Goal: Task Accomplishment & Management: Manage account settings

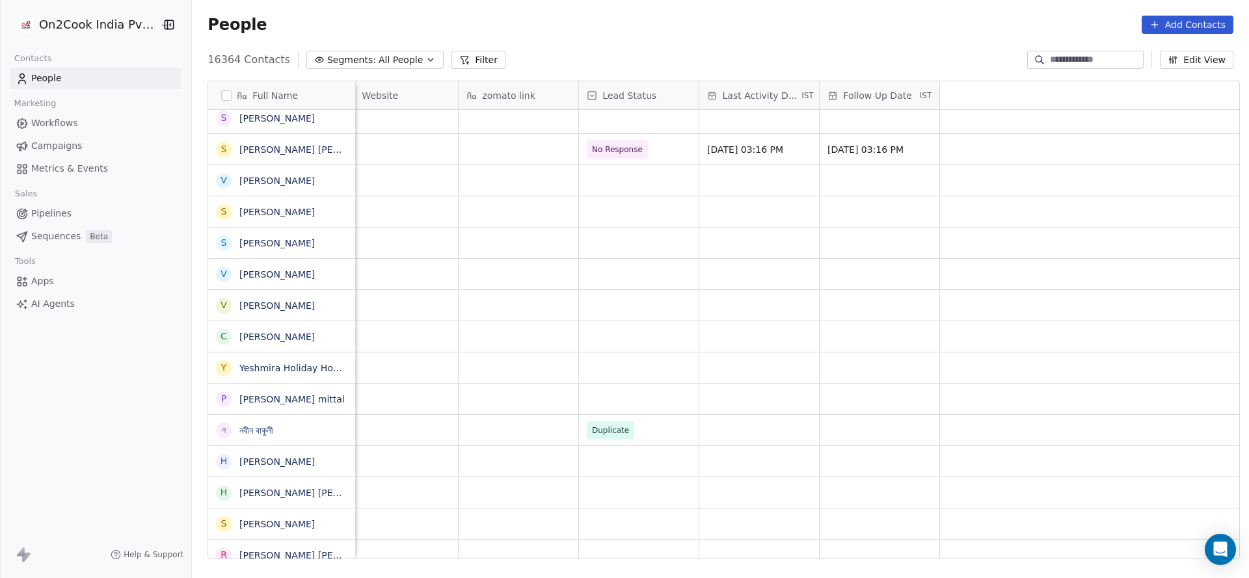
scroll to position [0, 909]
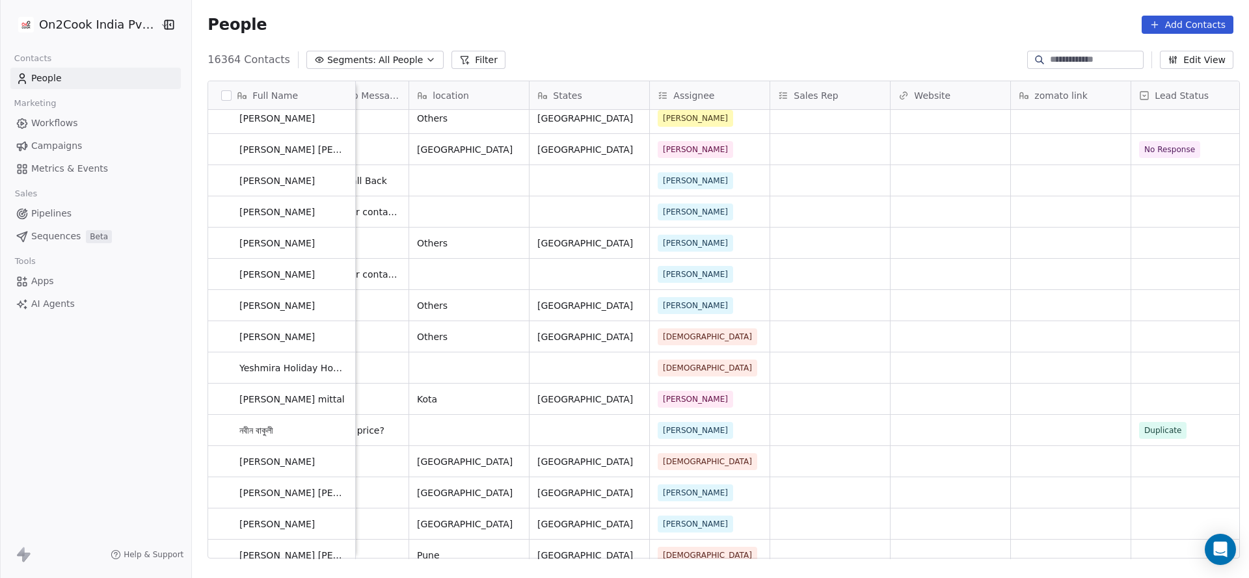
click at [816, 363] on div "[PERSON_NAME],[GEOGRAPHIC_DATA] Meta [DATE] 11:51 AM Udaipur [GEOGRAPHIC_DATA] …" at bounding box center [726, 334] width 2558 height 449
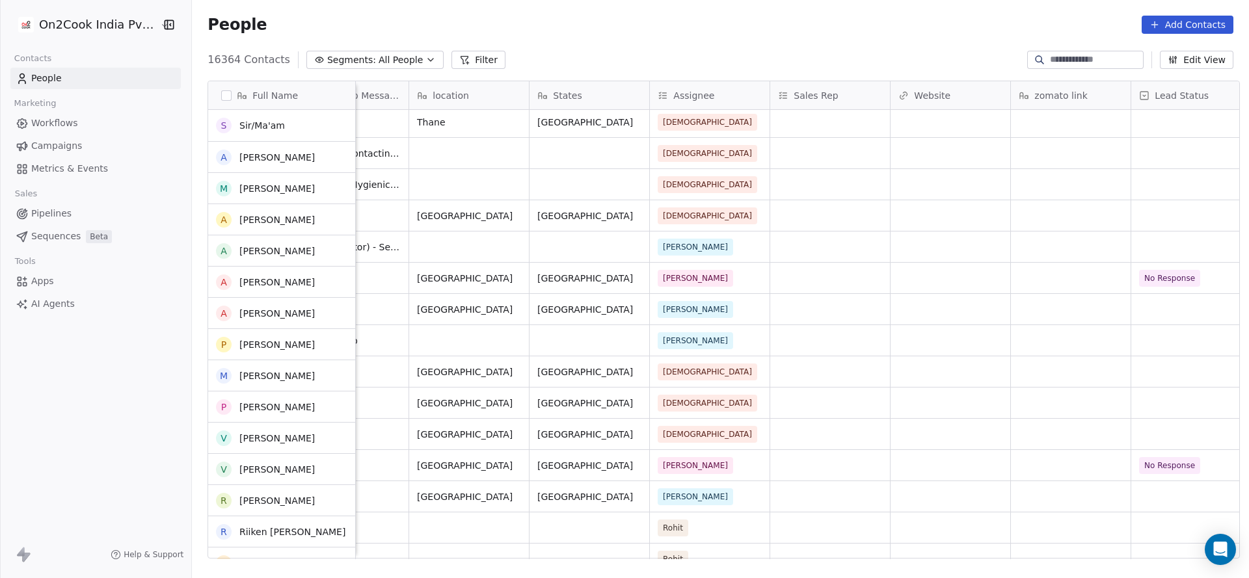
scroll to position [683, 0]
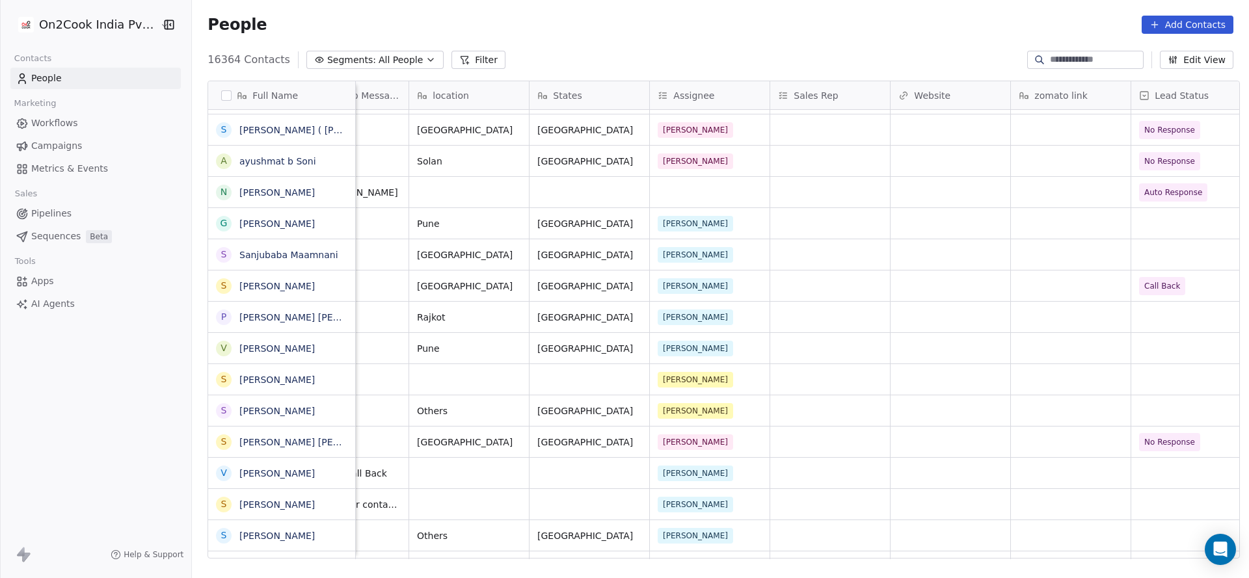
drag, startPoint x: 718, startPoint y: 559, endPoint x: 680, endPoint y: 561, distance: 37.8
click at [680, 363] on div "Full Name A [PERSON_NAME] A [PERSON_NAME] A [PERSON_NAME] A [PERSON_NAME] A [PE…" at bounding box center [720, 324] width 1057 height 509
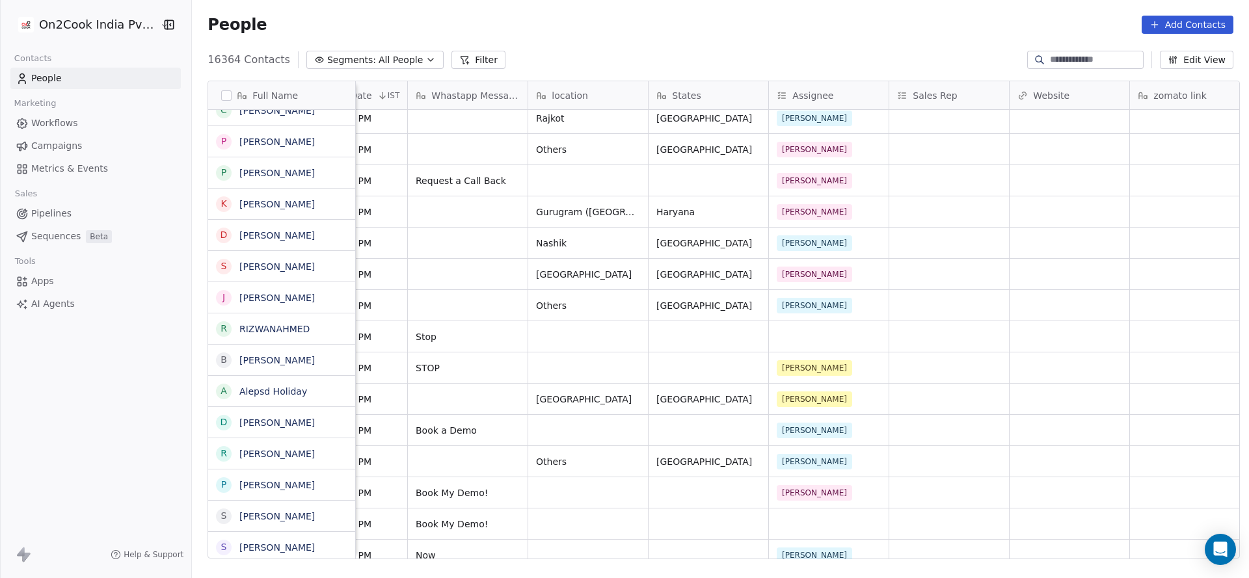
scroll to position [2536, 0]
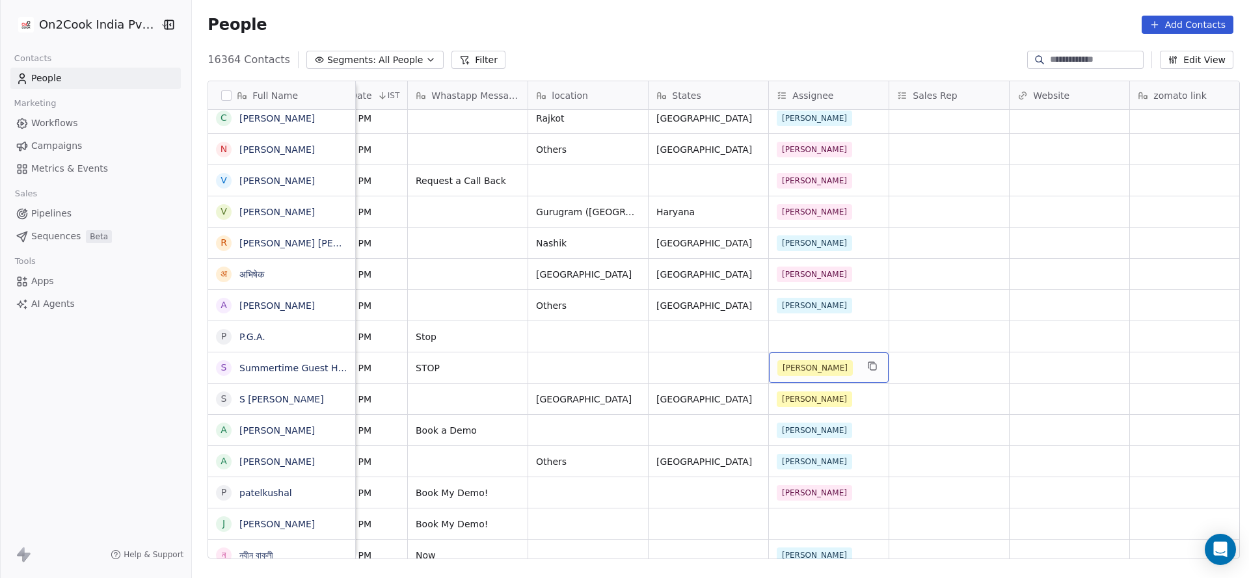
click at [825, 363] on div "[PERSON_NAME]" at bounding box center [816, 368] width 79 height 16
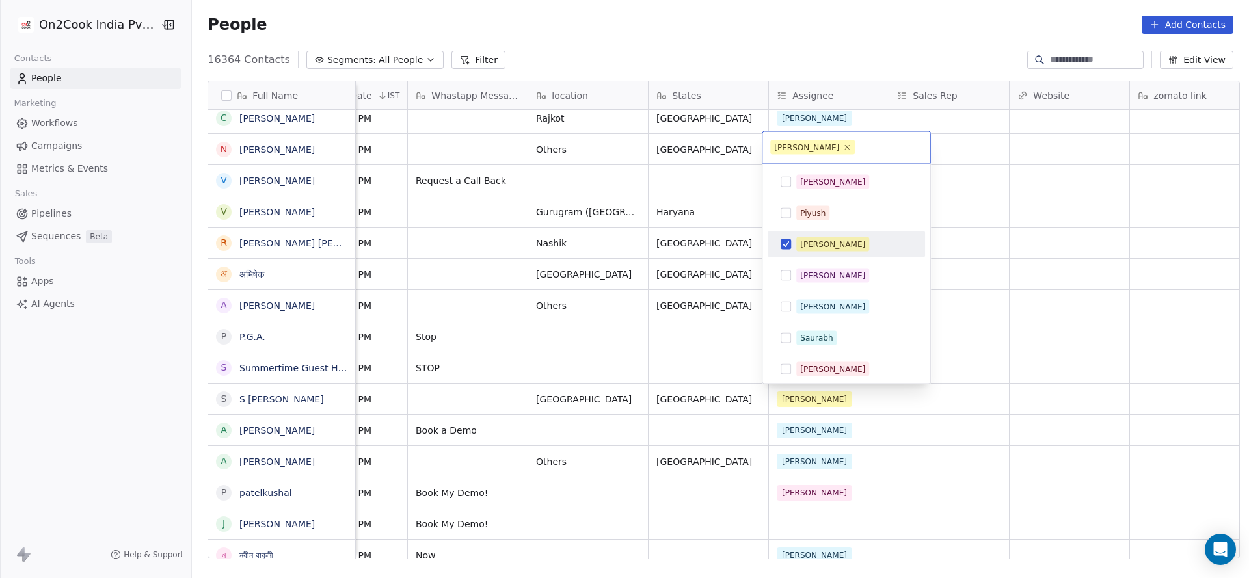
click at [820, 237] on span "[PERSON_NAME]" at bounding box center [832, 244] width 73 height 14
click at [502, 338] on html "On2Cook India Pvt. Ltd. Contacts People Marketing Workflows Campaigns Metrics &…" at bounding box center [624, 289] width 1249 height 578
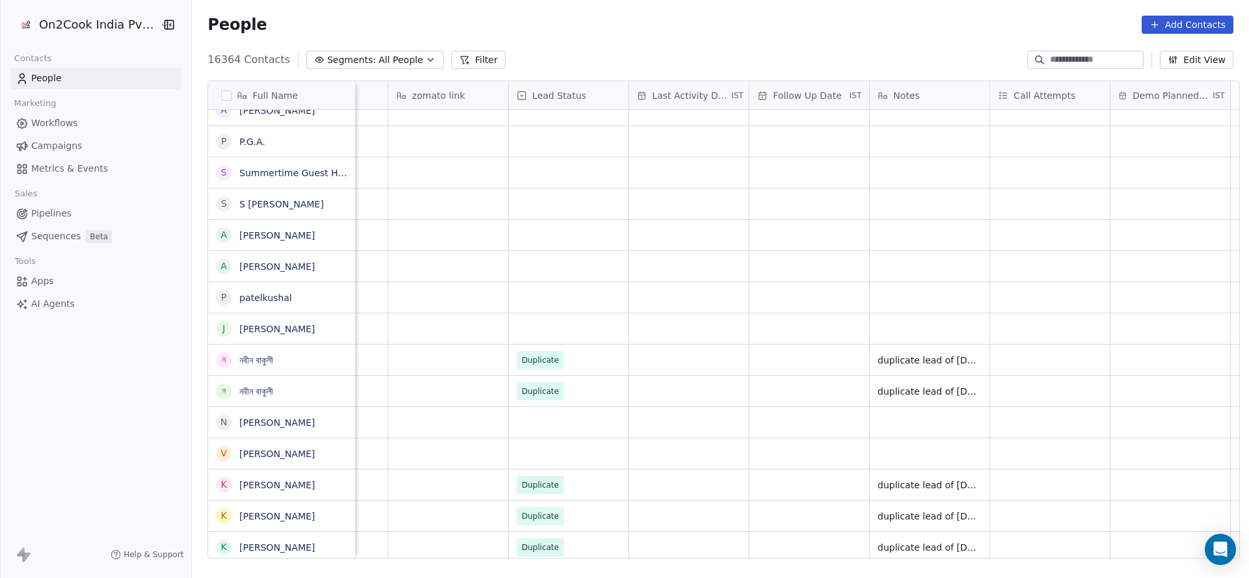
scroll to position [0, 1152]
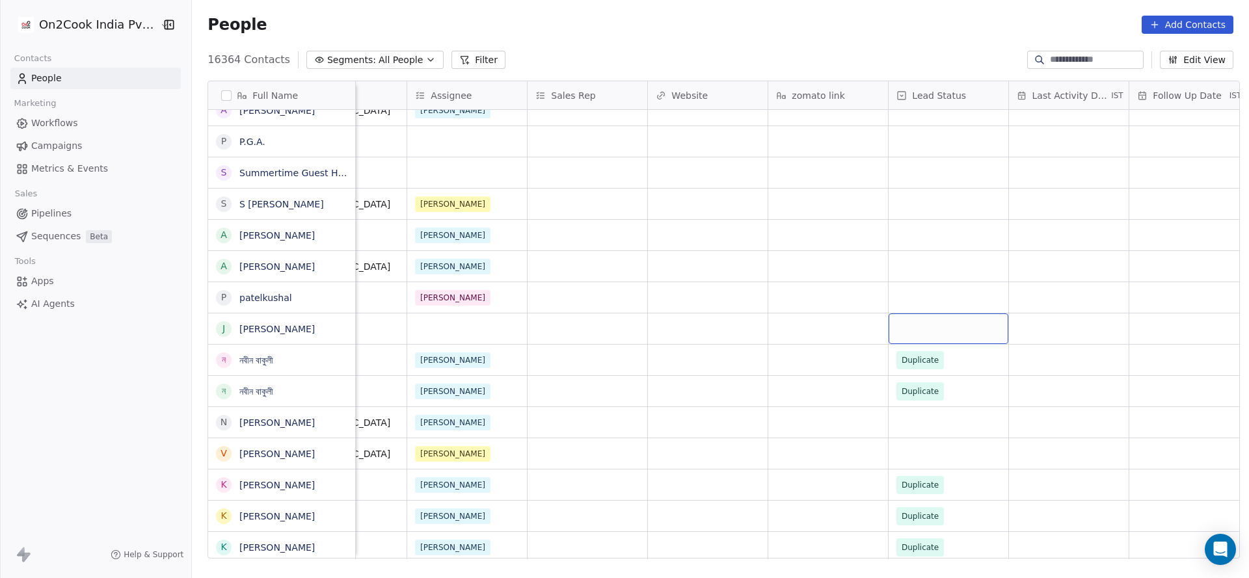
click at [832, 326] on div "grid" at bounding box center [948, 328] width 120 height 31
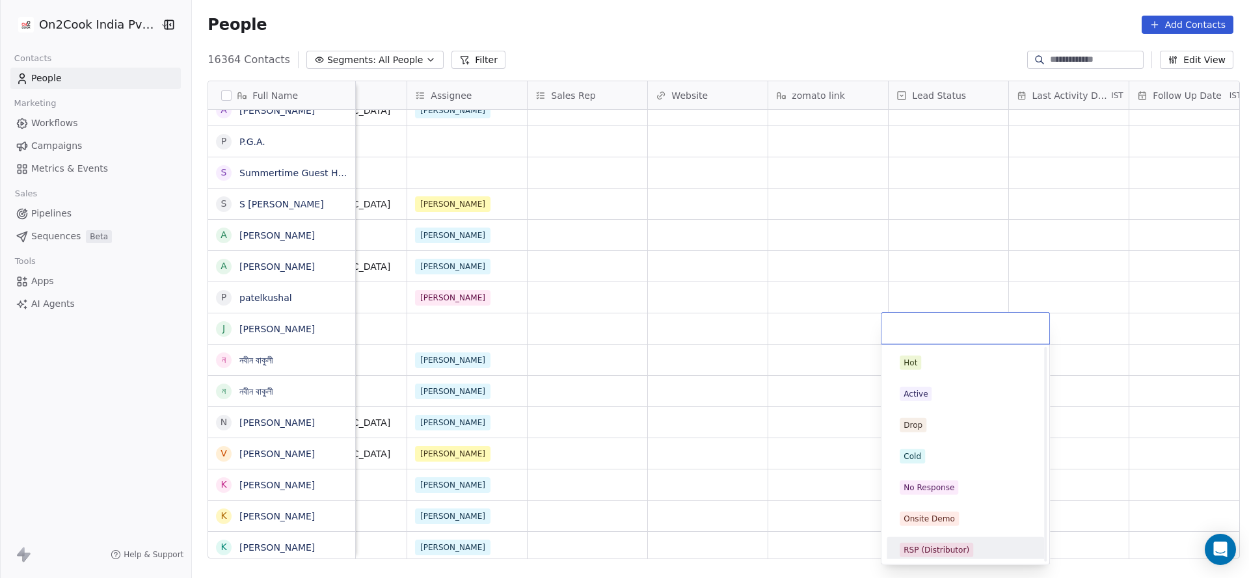
scroll to position [98, 0]
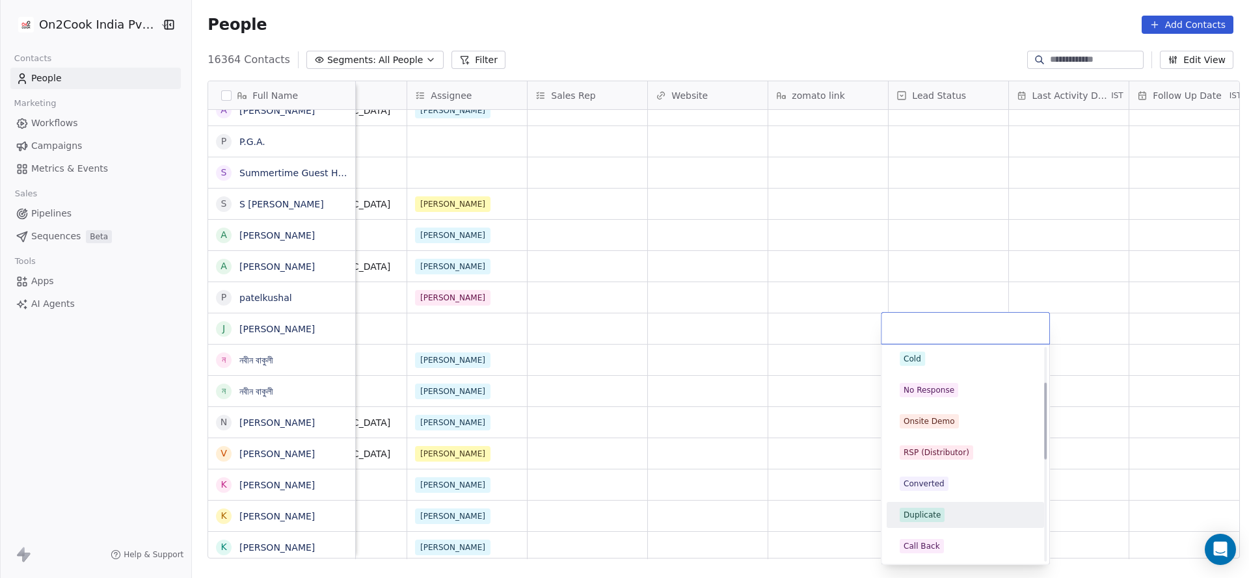
click at [832, 363] on div "Duplicate" at bounding box center [921, 515] width 37 height 12
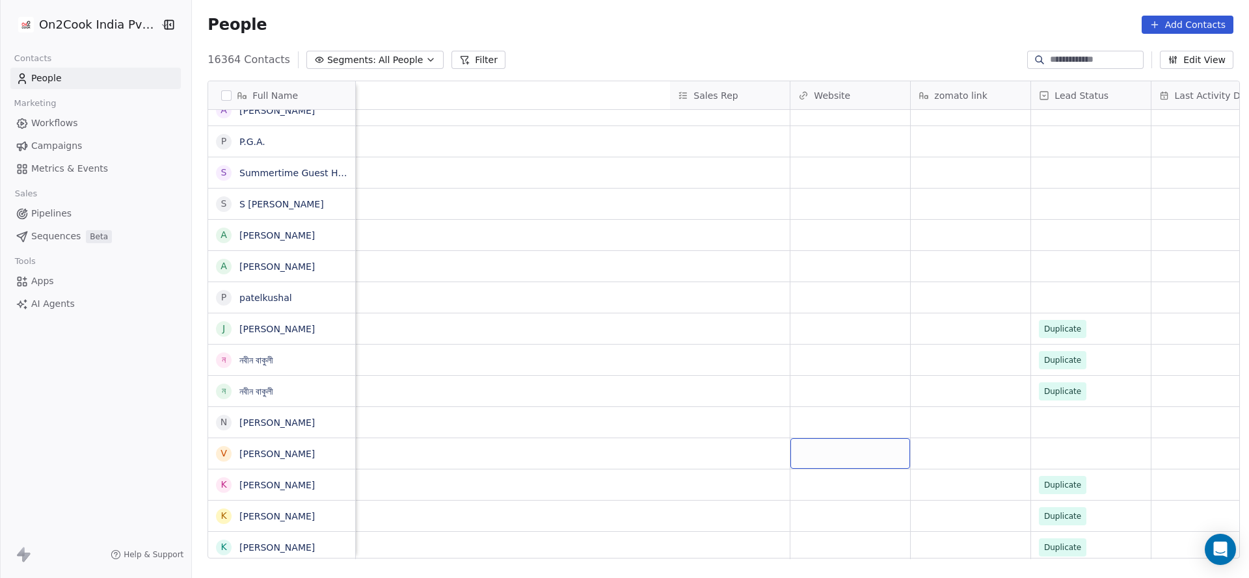
scroll to position [0, 1689]
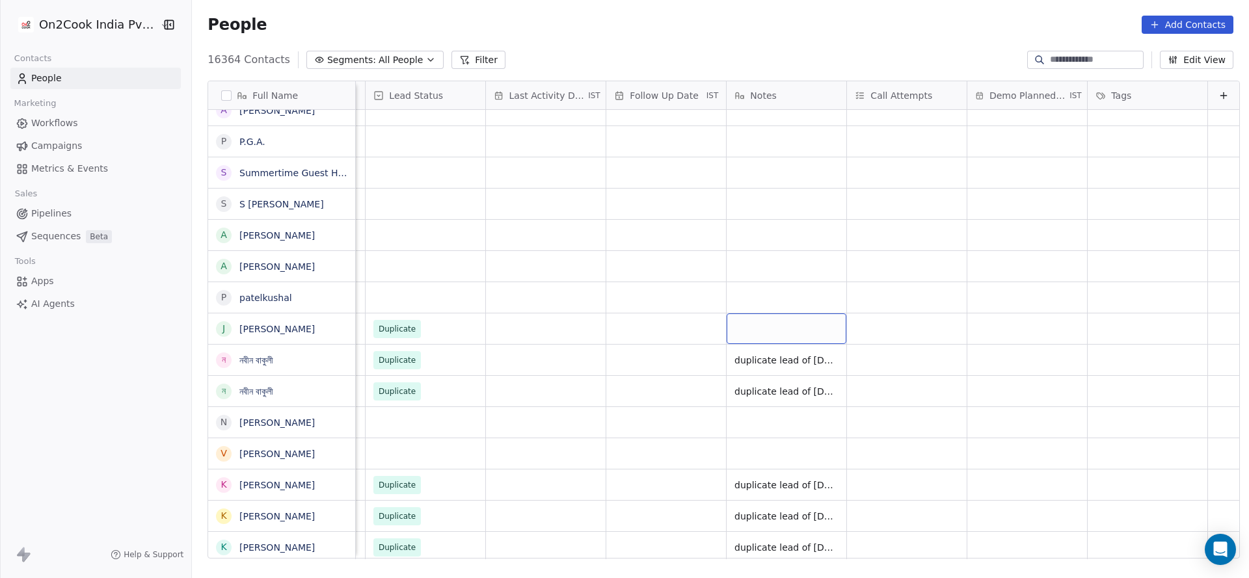
click at [778, 319] on div "grid" at bounding box center [786, 328] width 120 height 31
type textarea "*********"
click at [611, 363] on html "On2Cook India Pvt. Ltd. Contacts People Marketing Workflows Campaigns Metrics &…" at bounding box center [624, 289] width 1249 height 578
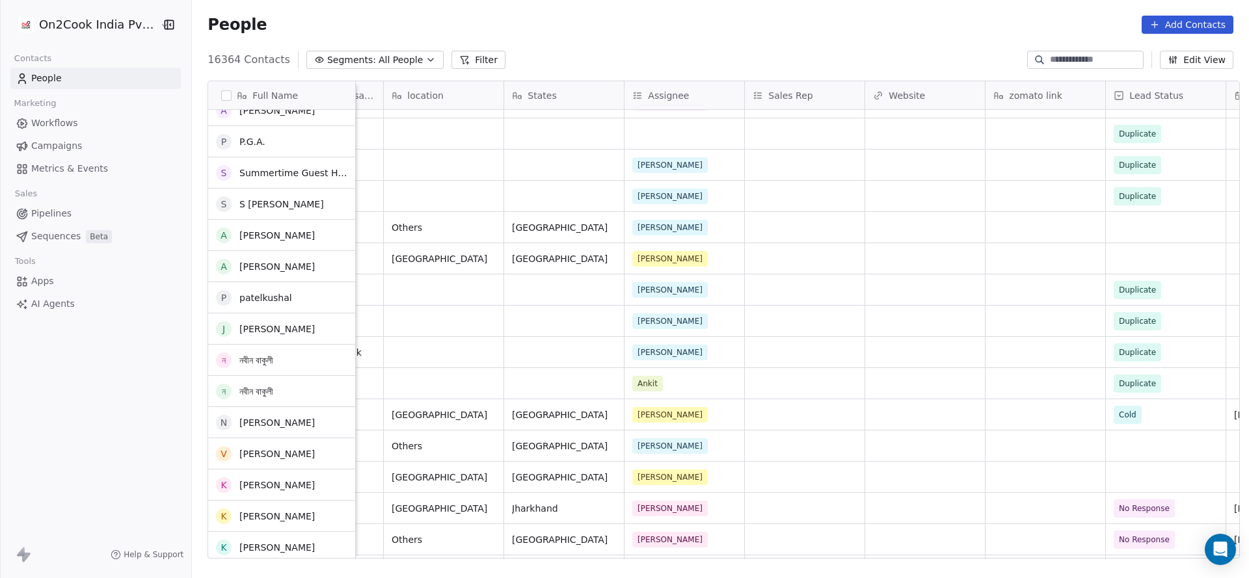
scroll to position [2926, 0]
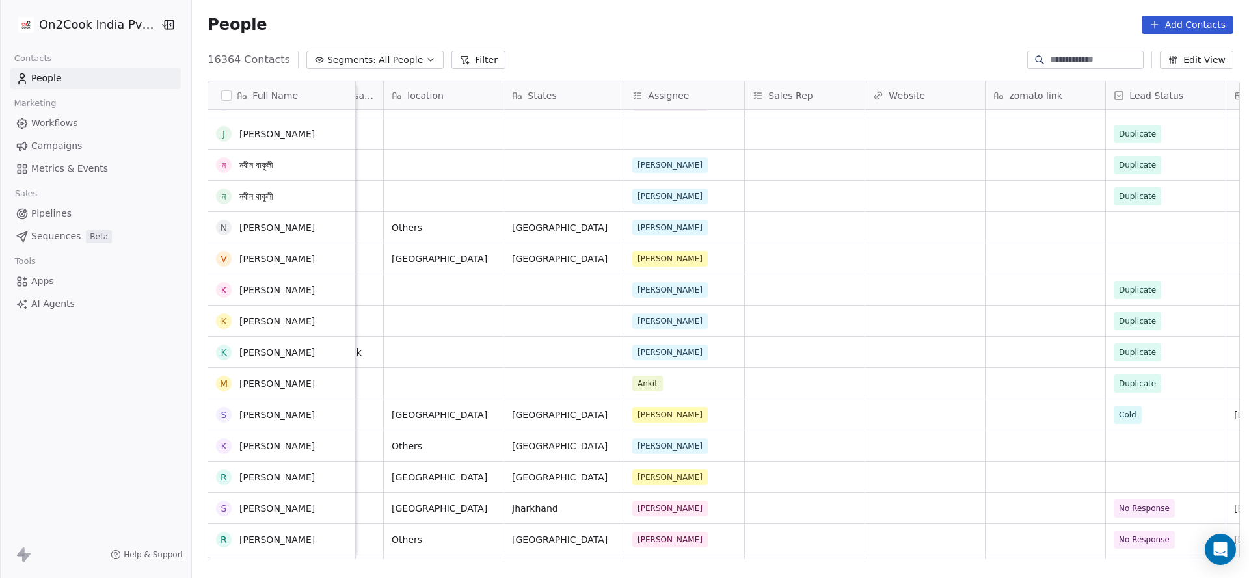
click at [457, 66] on button "Filter" at bounding box center [478, 60] width 54 height 18
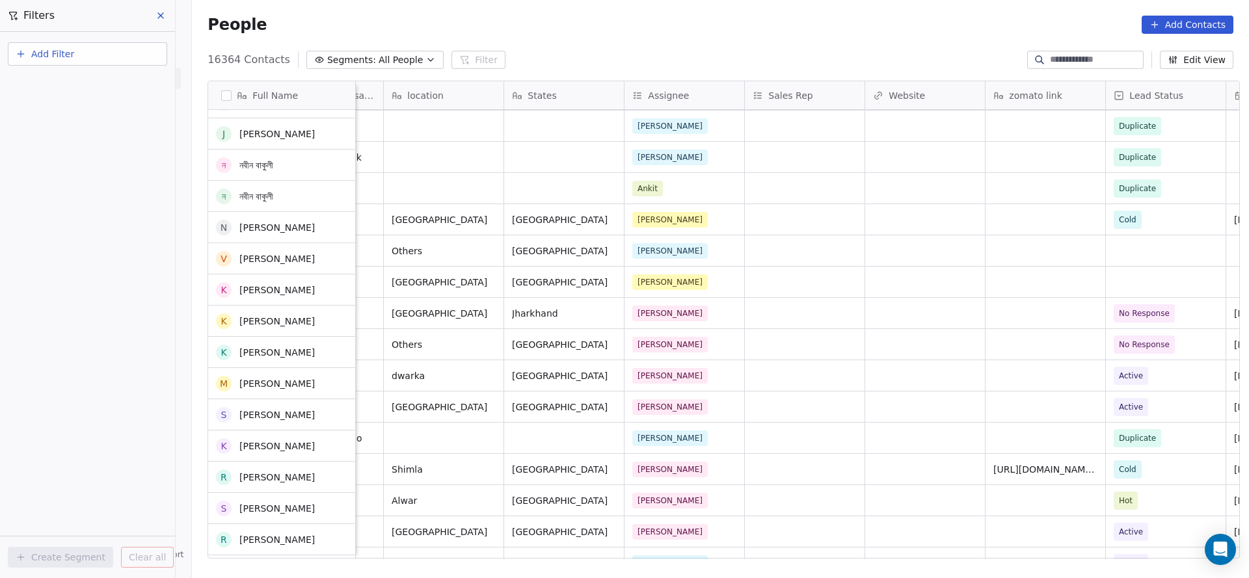
scroll to position [3121, 0]
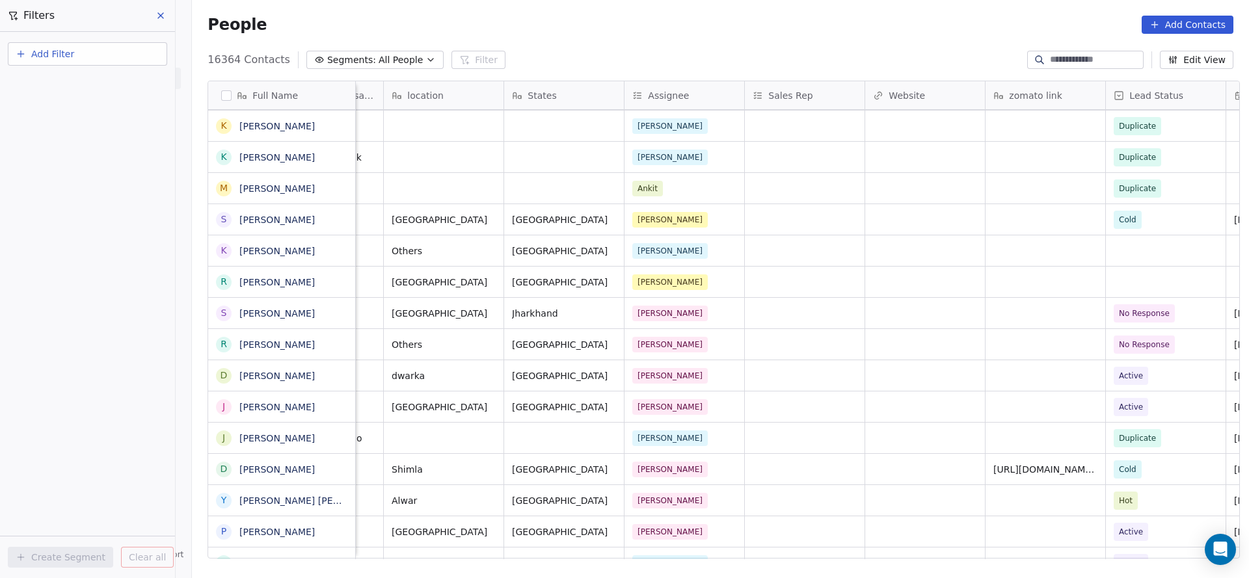
click at [99, 55] on button "Add Filter" at bounding box center [87, 53] width 159 height 23
click at [109, 86] on div "Contact properties" at bounding box center [87, 85] width 132 height 14
type input "***"
click at [122, 133] on div "Assignee" at bounding box center [87, 131] width 132 height 13
drag, startPoint x: 126, startPoint y: 267, endPoint x: 117, endPoint y: 215, distance: 52.7
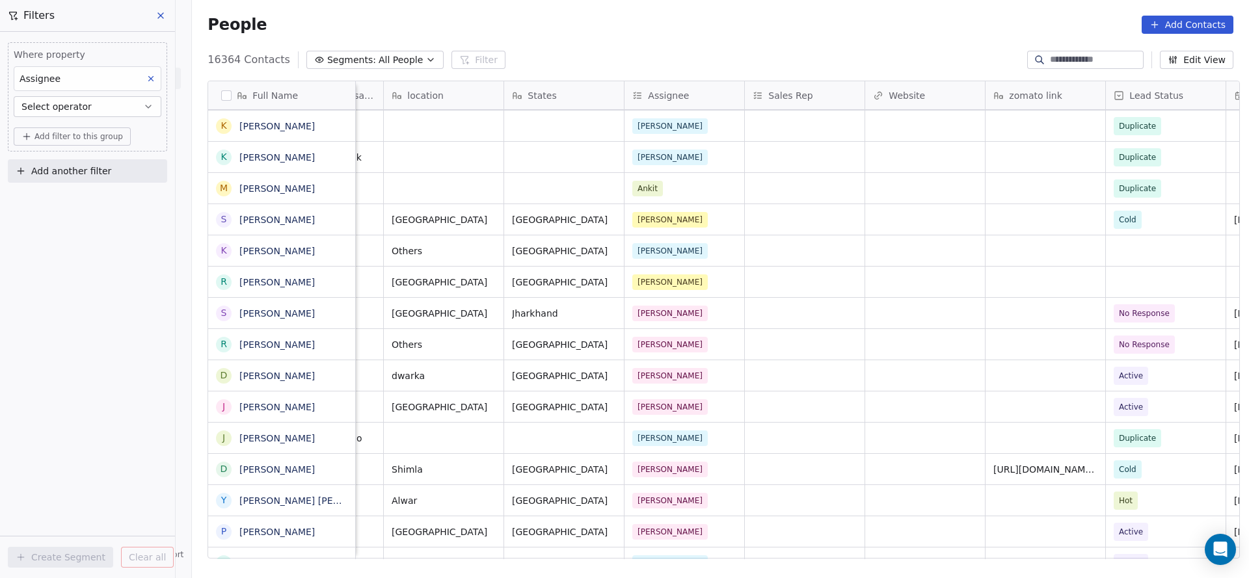
click at [123, 270] on div "Where property Assignee Select operator Add filter to this group Add another fi…" at bounding box center [87, 305] width 175 height 546
click at [112, 107] on button "Select operator" at bounding box center [88, 106] width 148 height 21
click at [121, 138] on div "Includes" at bounding box center [88, 137] width 137 height 21
click at [60, 124] on body "On2Cook India Pvt. Ltd. Contacts People Marketing Workflows Campaigns Metrics &…" at bounding box center [624, 289] width 1249 height 578
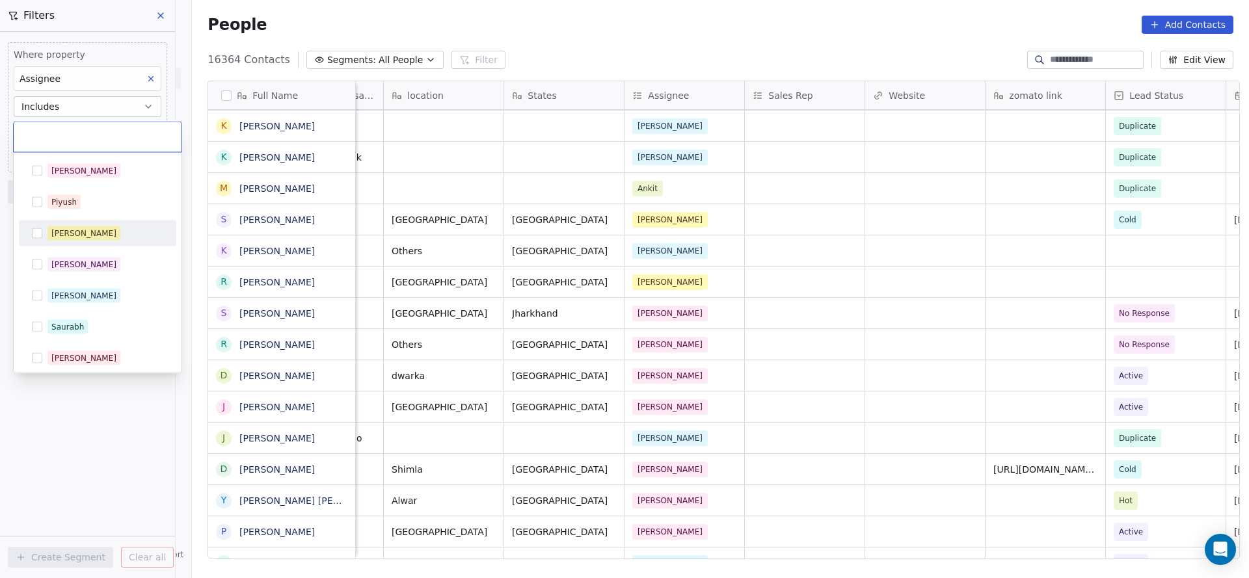
click at [82, 238] on div "[PERSON_NAME]" at bounding box center [83, 234] width 65 height 12
click at [832, 363] on html "On2Cook India Pvt. Ltd. Contacts People Marketing Workflows Campaigns Metrics &…" at bounding box center [624, 289] width 1249 height 578
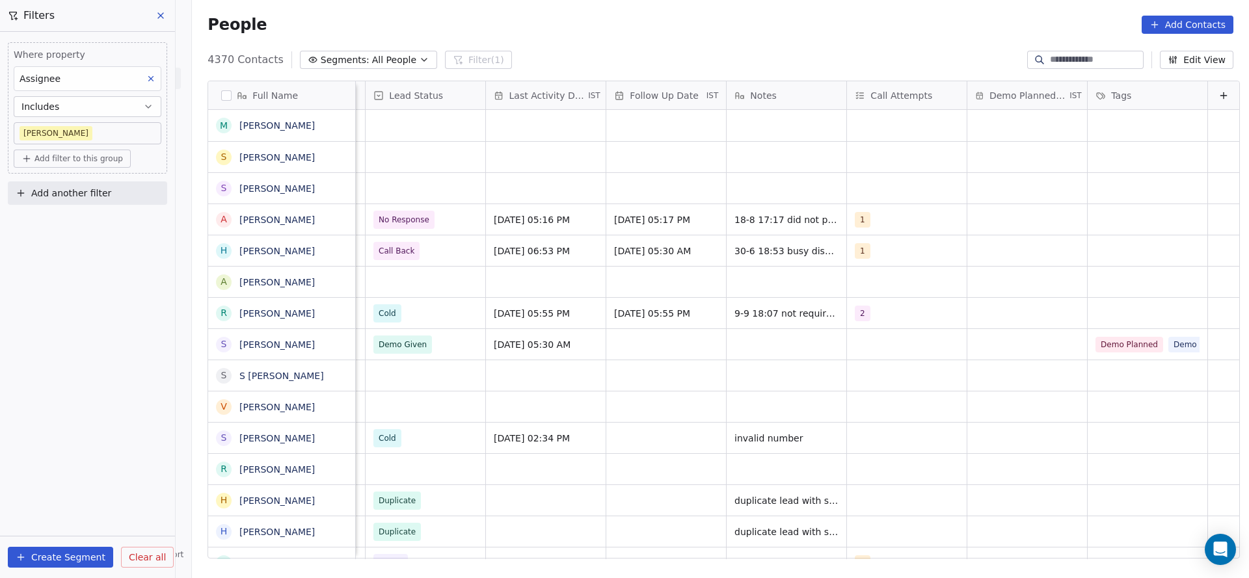
scroll to position [0, 1684]
click at [397, 363] on div "grid" at bounding box center [425, 469] width 120 height 31
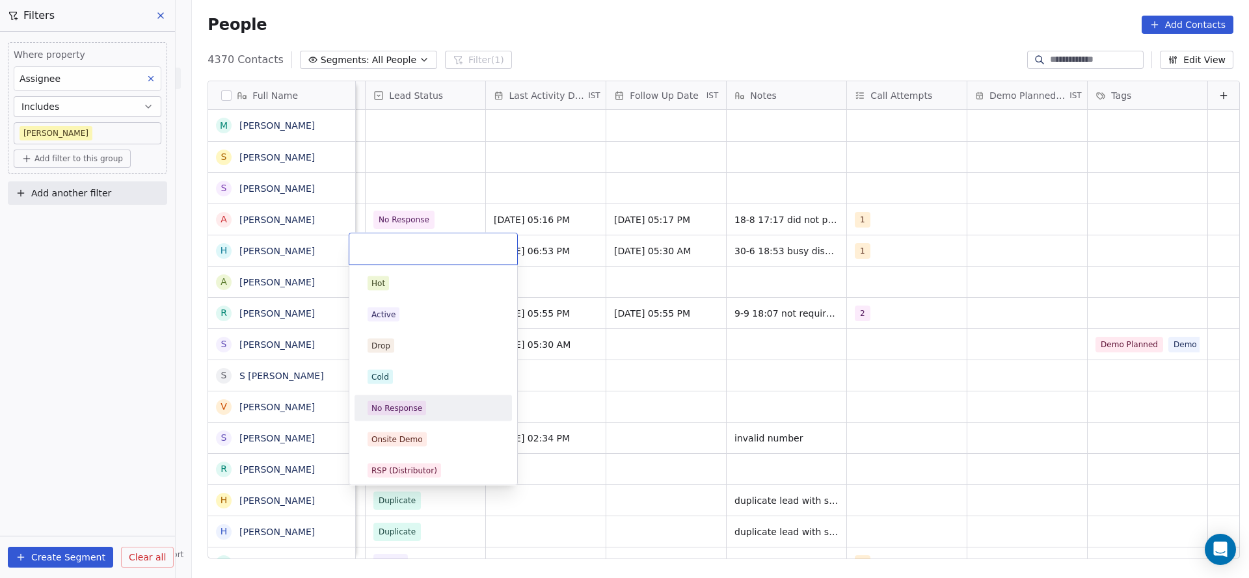
click at [425, 363] on div "No Response" at bounding box center [432, 408] width 131 height 14
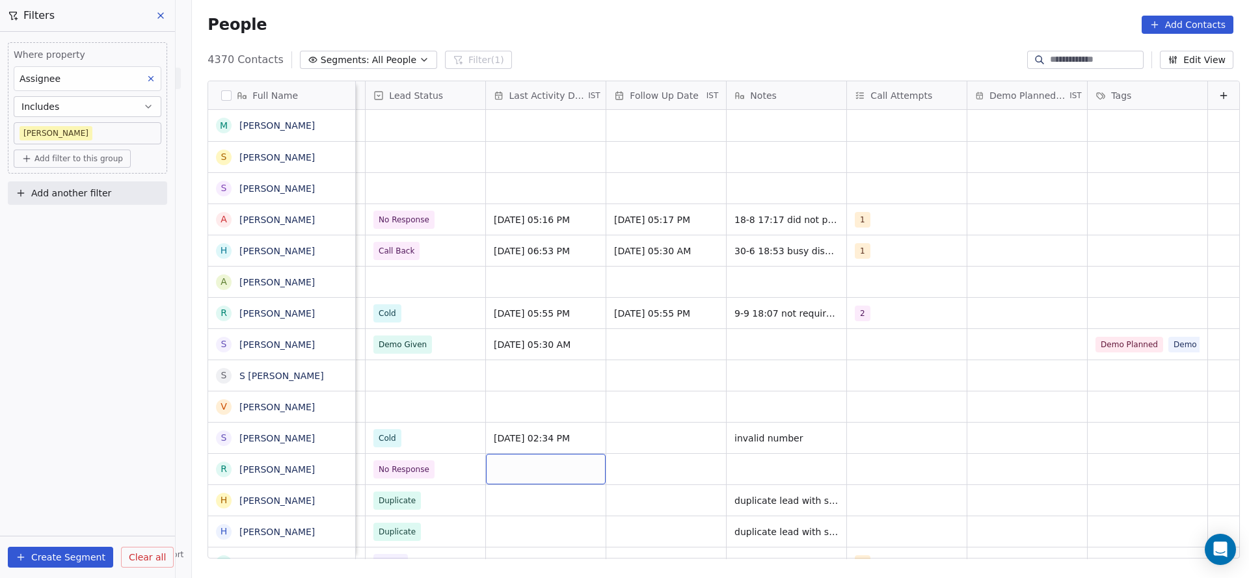
click at [501, 363] on div "grid" at bounding box center [546, 469] width 120 height 31
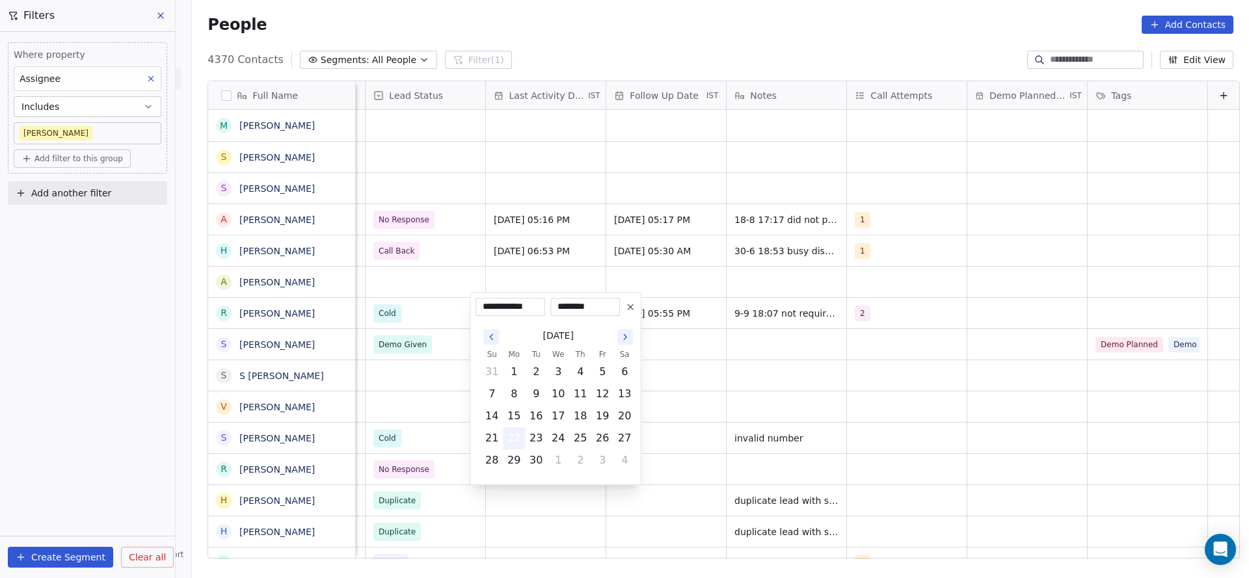
click at [520, 363] on button "22" at bounding box center [513, 438] width 21 height 21
click at [832, 363] on html "On2Cook India Pvt. Ltd. Contacts People Marketing Workflows Campaigns Metrics &…" at bounding box center [624, 289] width 1249 height 578
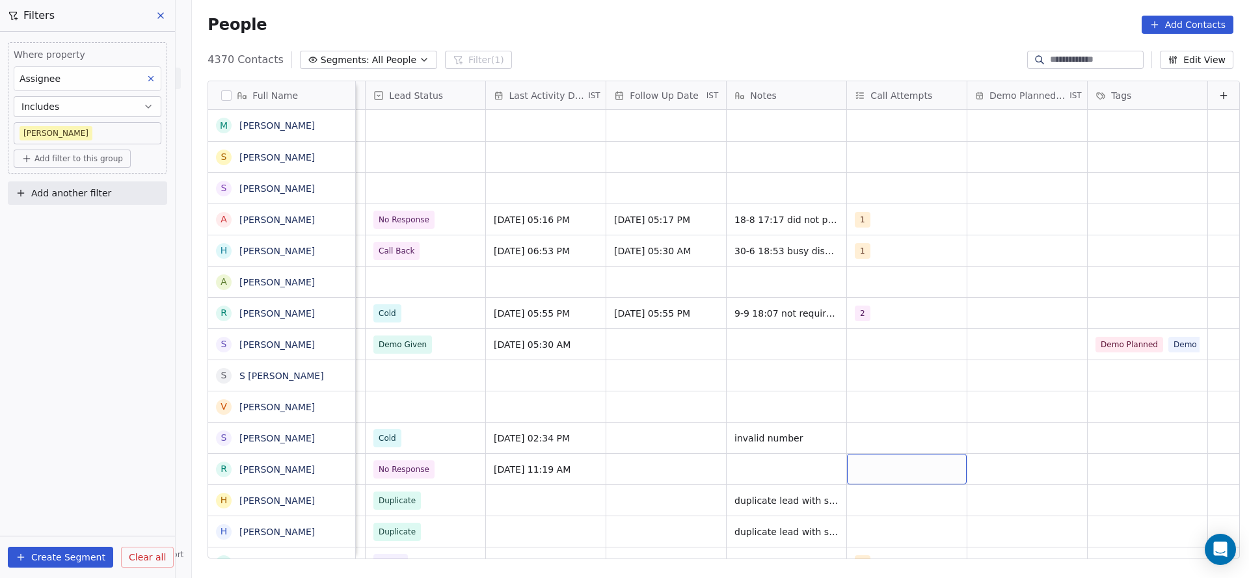
click at [832, 363] on div "grid" at bounding box center [907, 469] width 120 height 31
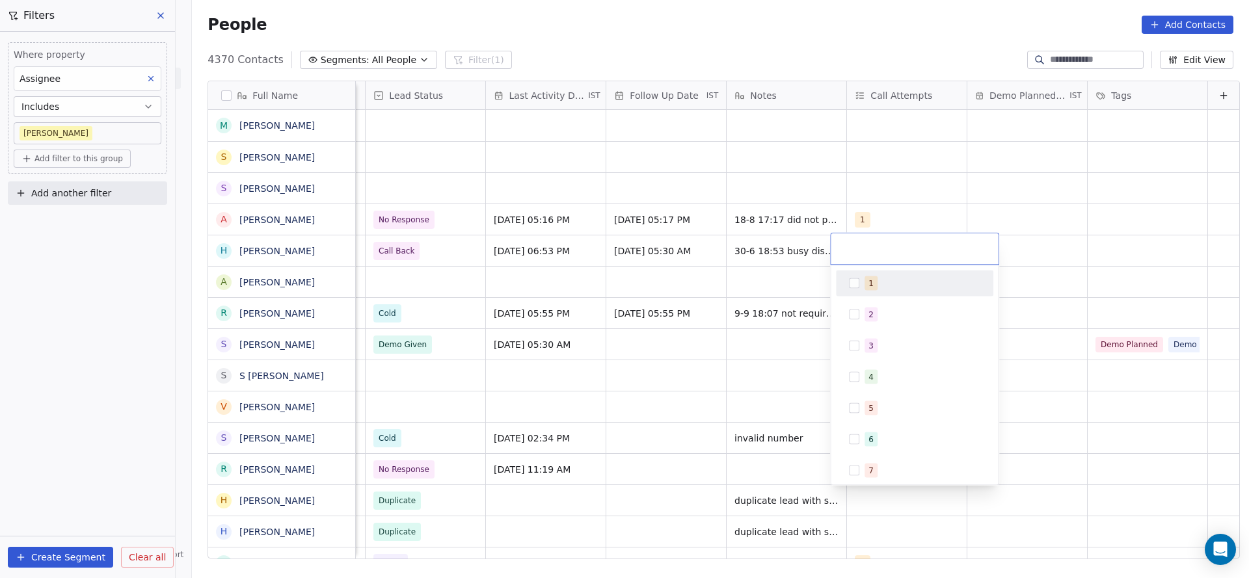
click at [832, 289] on span "1" at bounding box center [870, 283] width 13 height 14
click at [610, 363] on html "On2Cook India Pvt. Ltd. Contacts People Marketing Workflows Campaigns Metrics &…" at bounding box center [624, 289] width 1249 height 578
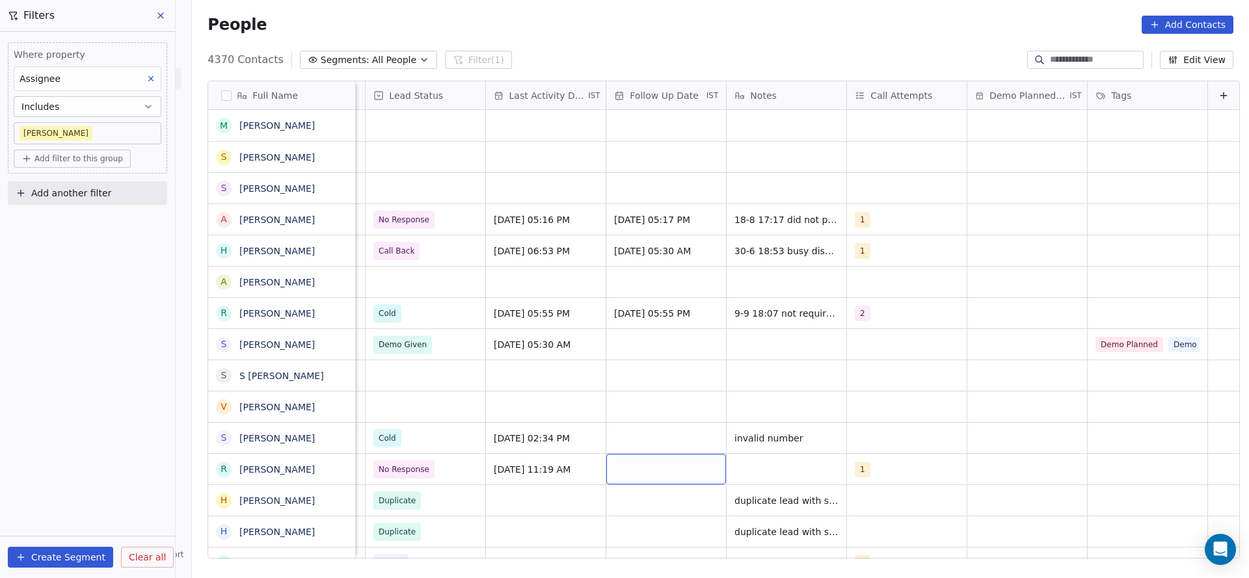
click at [643, 363] on div "grid" at bounding box center [666, 469] width 120 height 31
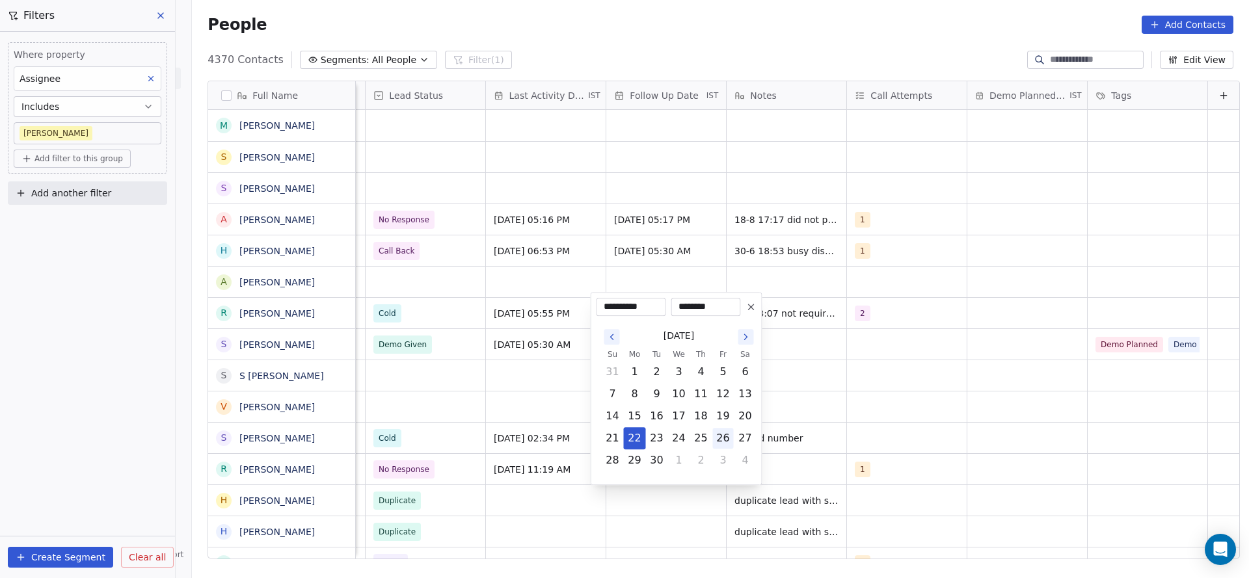
click at [721, 363] on button "26" at bounding box center [723, 438] width 21 height 21
type input "**********"
click at [832, 363] on html "On2Cook India Pvt. Ltd. Contacts People Marketing Workflows Campaigns Metrics &…" at bounding box center [624, 289] width 1249 height 578
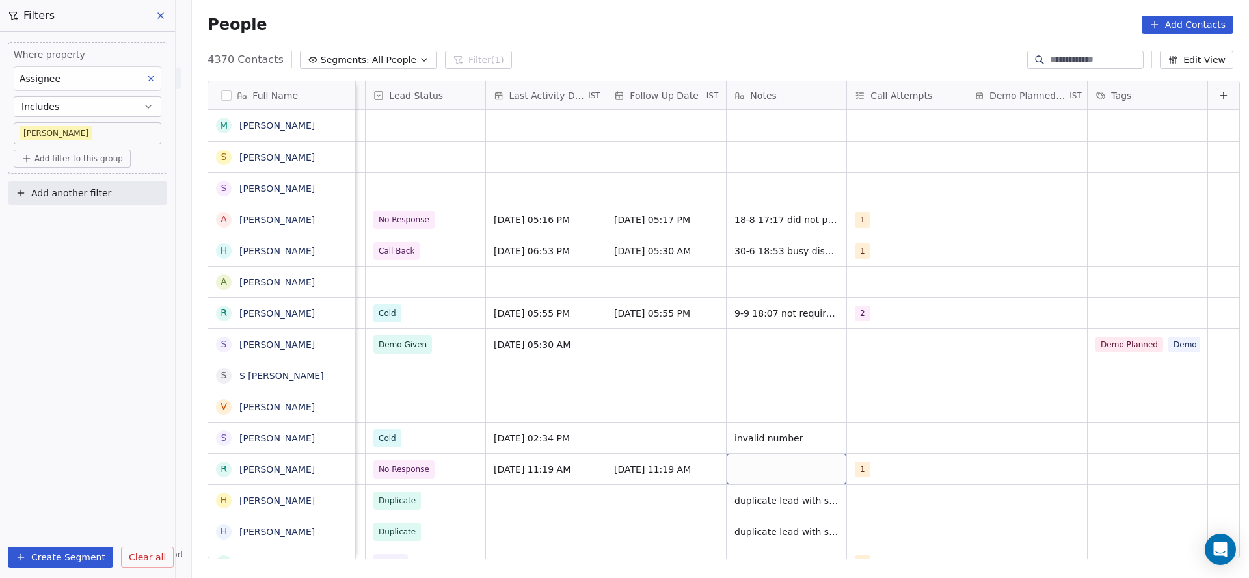
click at [787, 363] on div "grid" at bounding box center [786, 469] width 120 height 31
type textarea "**********"
click at [551, 363] on html "On2Cook India Pvt. Ltd. Contacts People Marketing Workflows Campaigns Metrics &…" at bounding box center [624, 289] width 1249 height 578
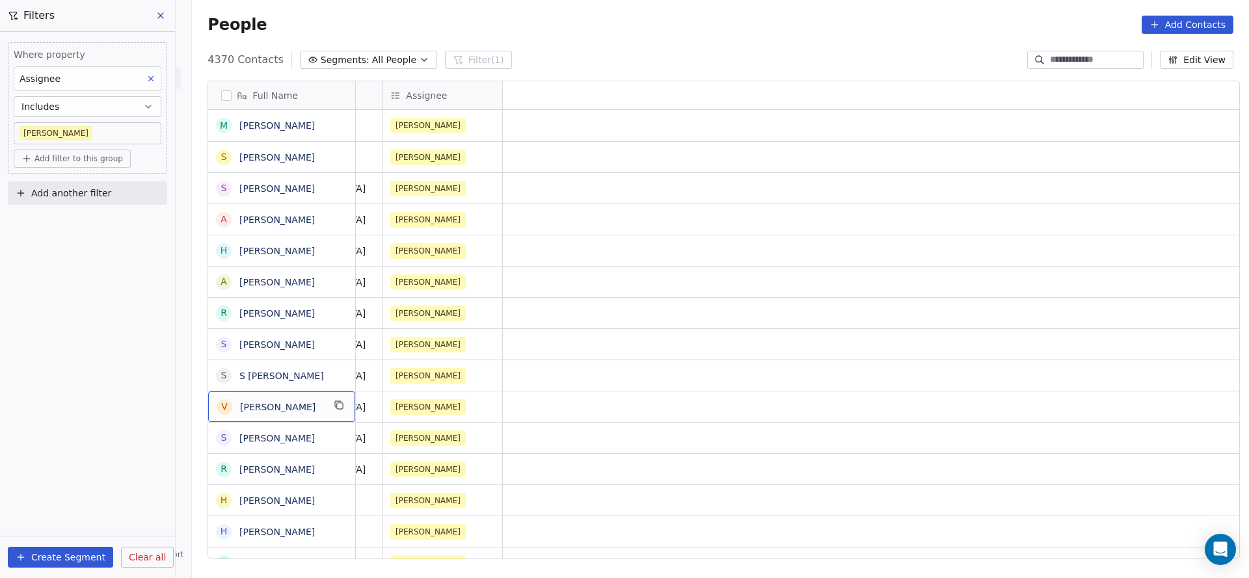
scroll to position [0, 0]
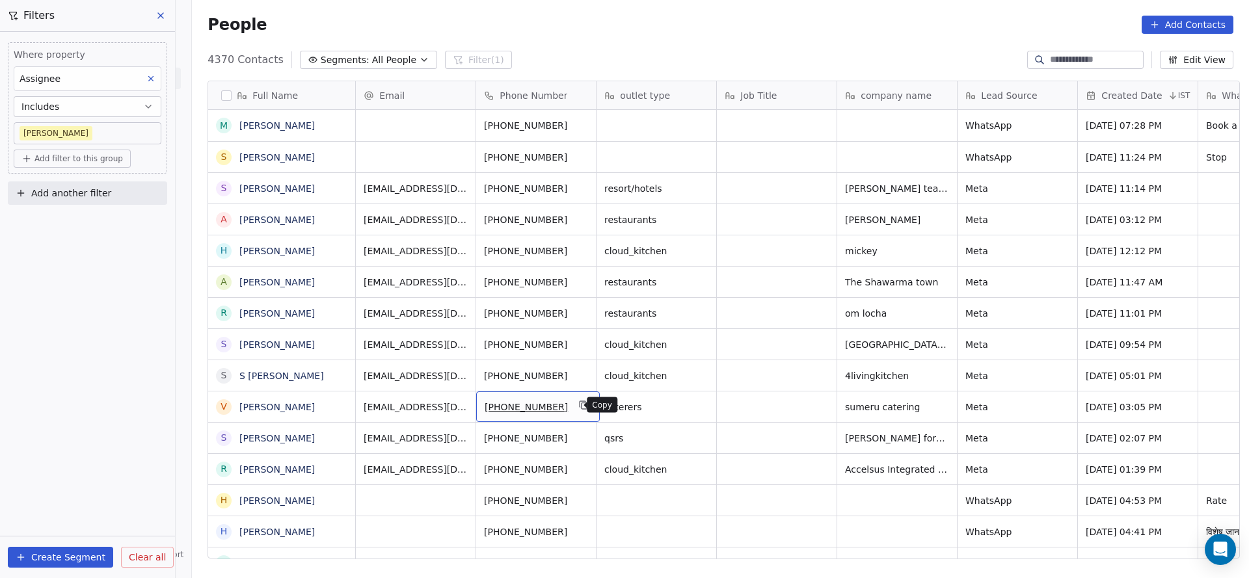
click at [579, 363] on icon "grid" at bounding box center [584, 405] width 10 height 10
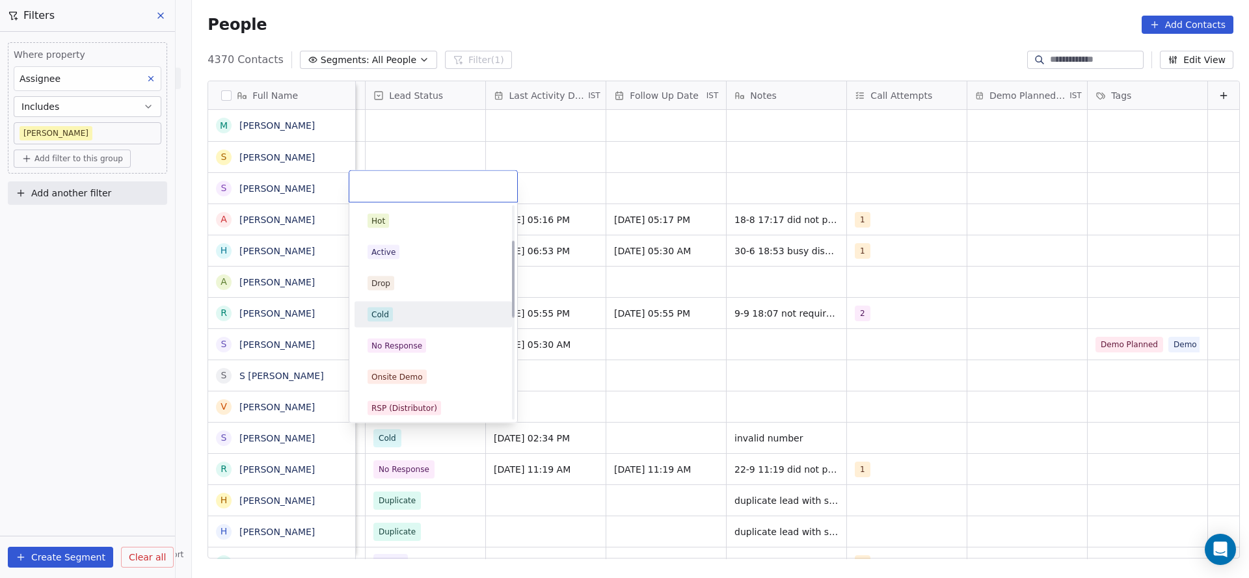
scroll to position [98, 0]
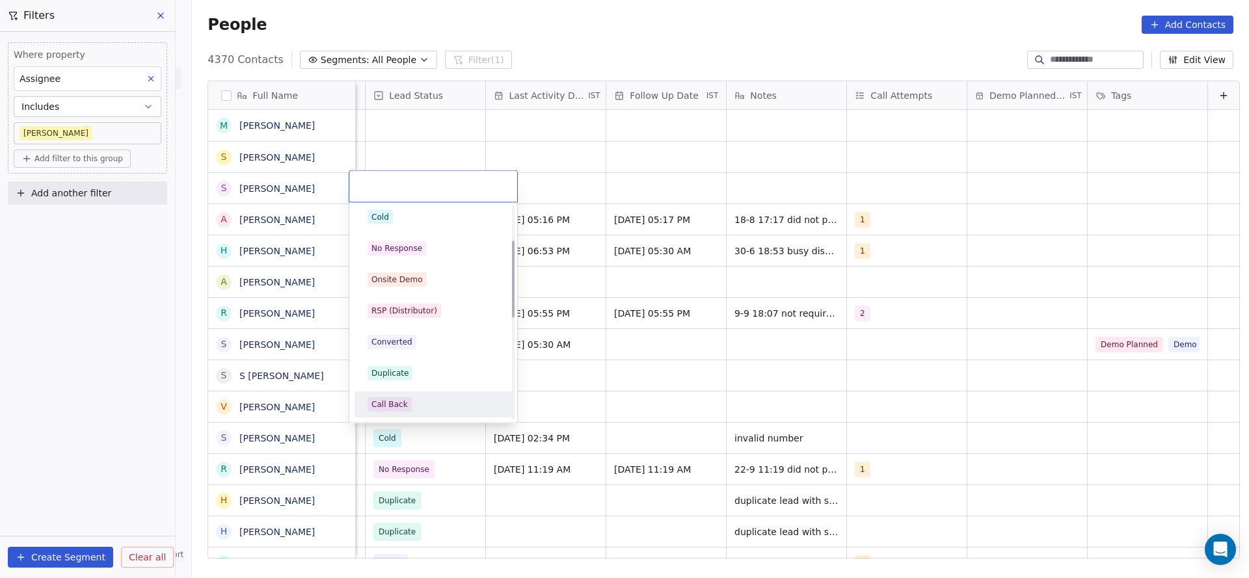
click at [429, 363] on div "Call Back" at bounding box center [432, 404] width 131 height 14
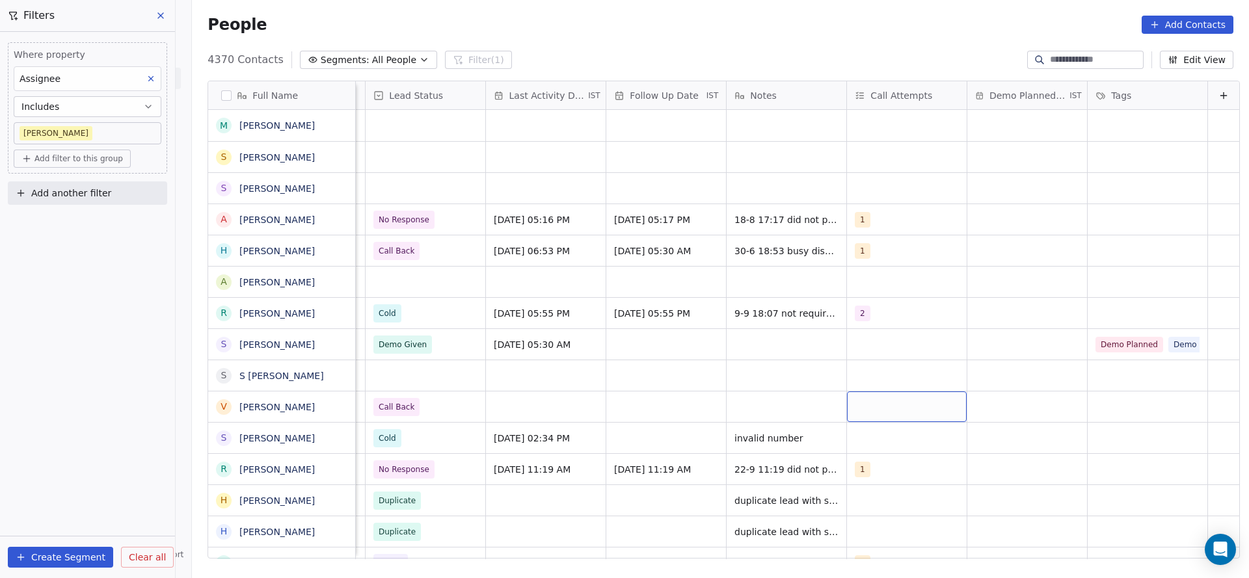
click at [832, 363] on div "grid" at bounding box center [907, 406] width 120 height 31
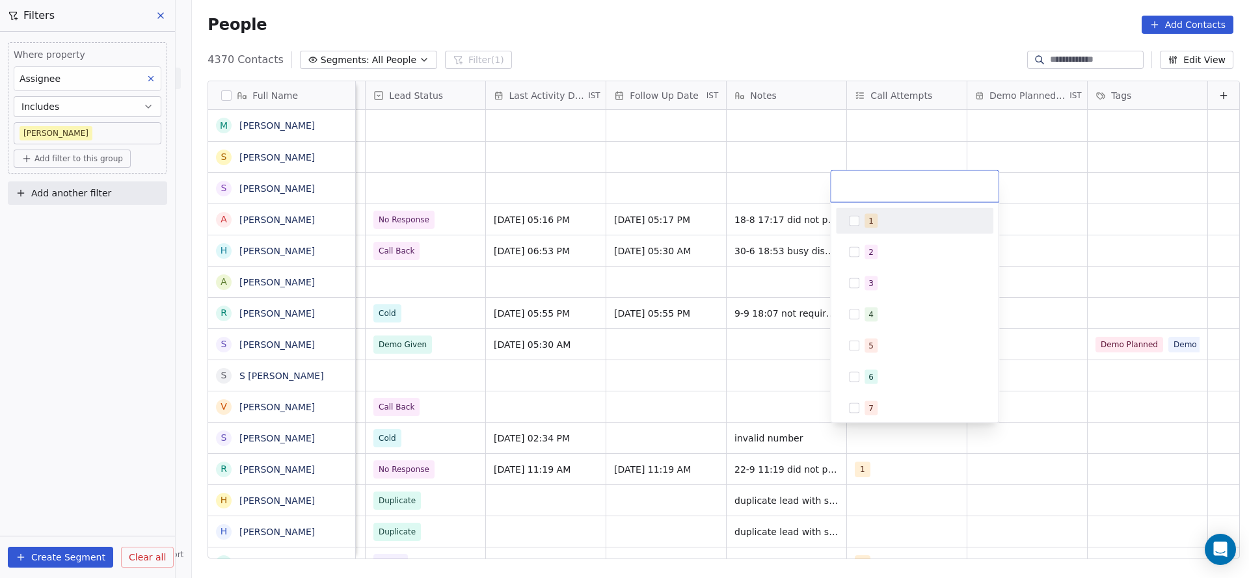
click at [832, 208] on div "1" at bounding box center [914, 221] width 157 height 26
click at [638, 363] on html "On2Cook India Pvt. Ltd. Contacts People Marketing Workflows Campaigns Metrics &…" at bounding box center [624, 289] width 1249 height 578
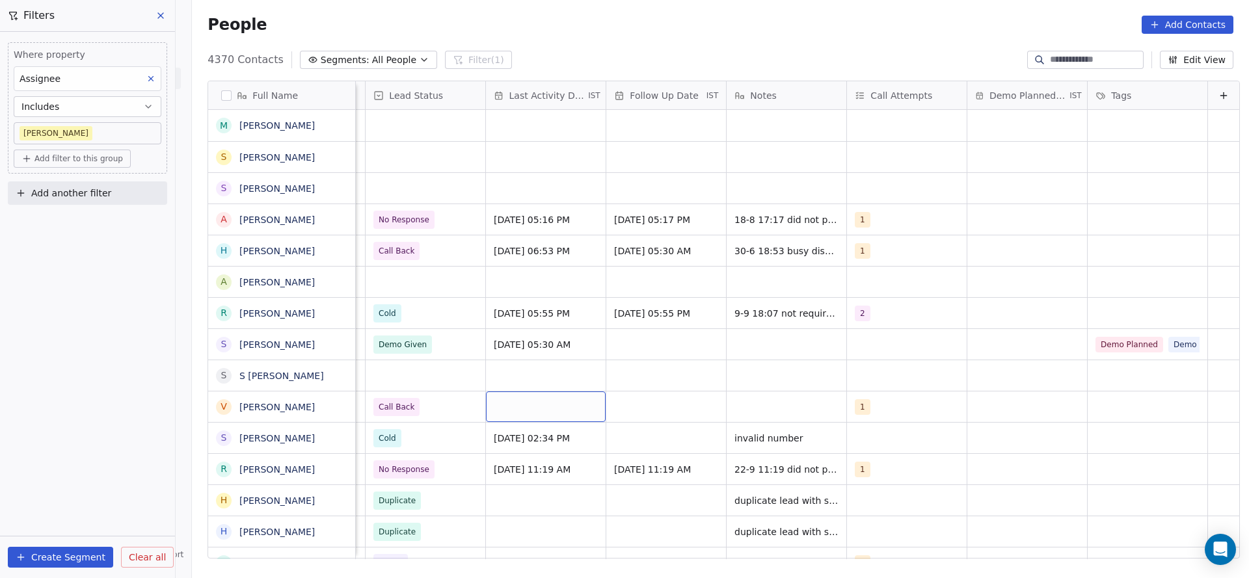
click at [538, 363] on div "grid" at bounding box center [546, 406] width 120 height 31
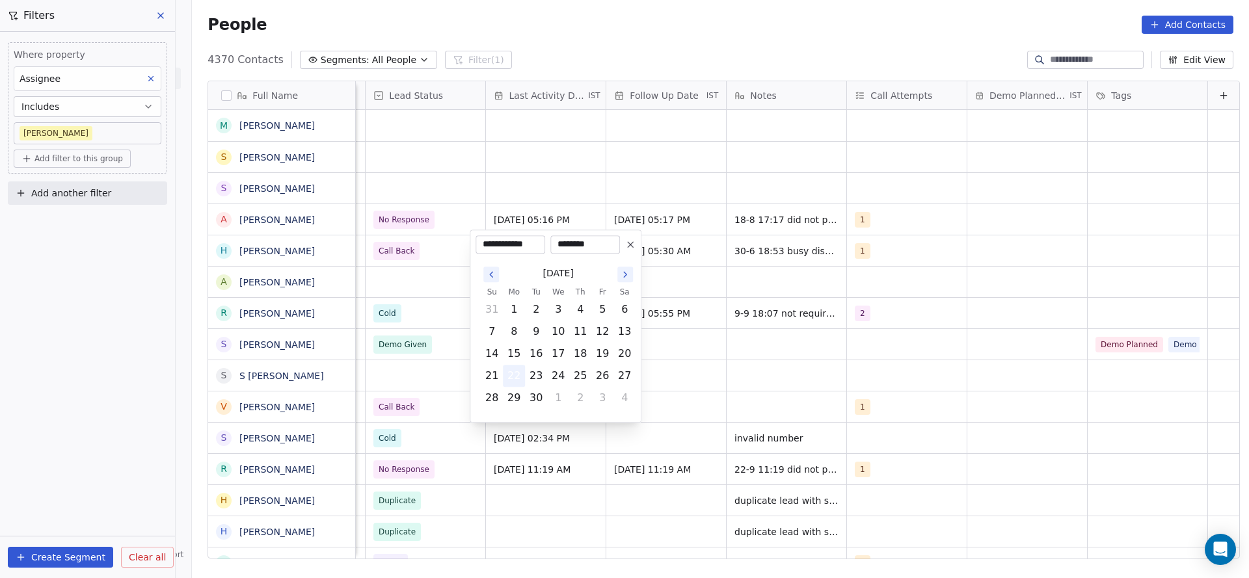
click at [513, 363] on button "22" at bounding box center [513, 375] width 21 height 21
click at [698, 363] on html "On2Cook India Pvt. Ltd. Contacts People Marketing Workflows Campaigns Metrics &…" at bounding box center [624, 289] width 1249 height 578
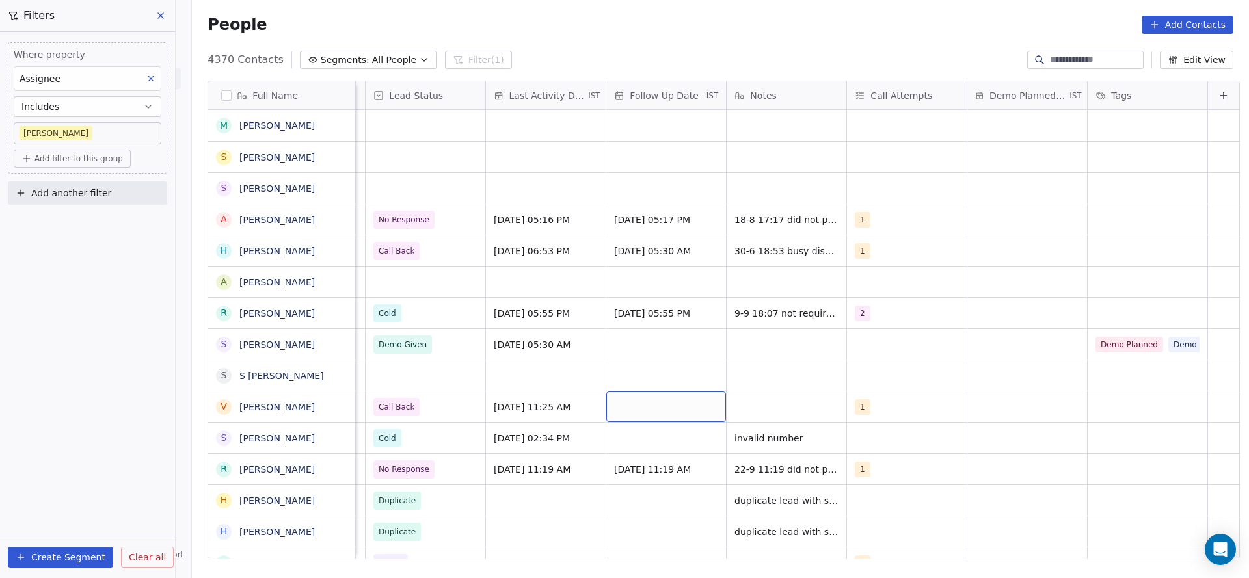
click at [655, 363] on div "grid" at bounding box center [666, 406] width 120 height 31
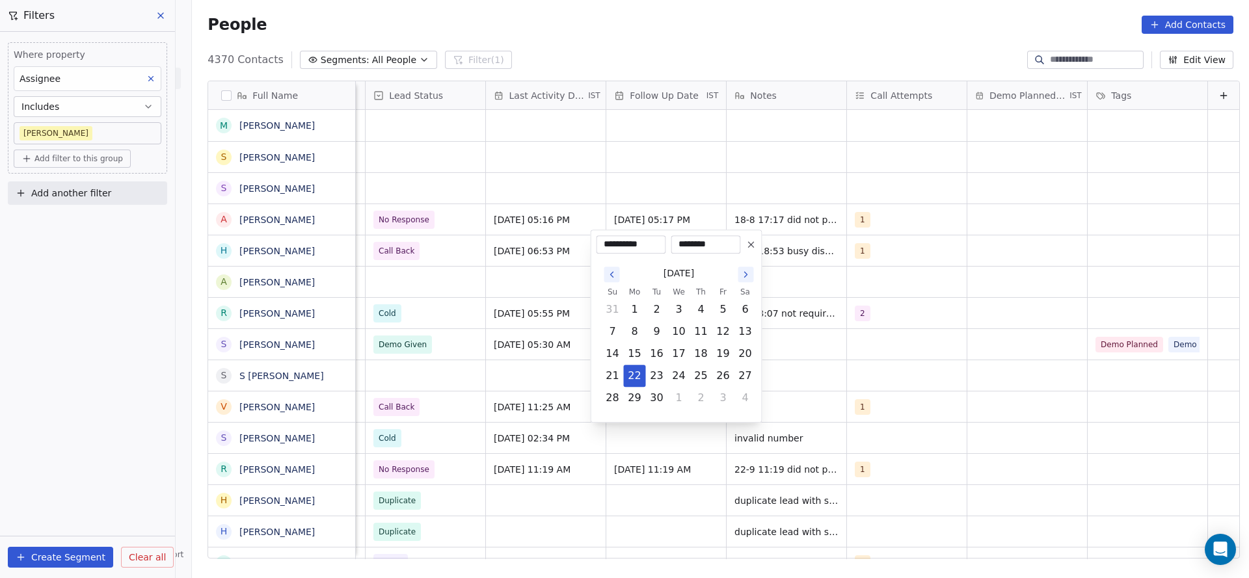
click at [721, 363] on button "26" at bounding box center [723, 375] width 21 height 21
type input "**********"
click at [832, 363] on html "On2Cook India Pvt. Ltd. Contacts People Marketing Workflows Campaigns Metrics &…" at bounding box center [624, 289] width 1249 height 578
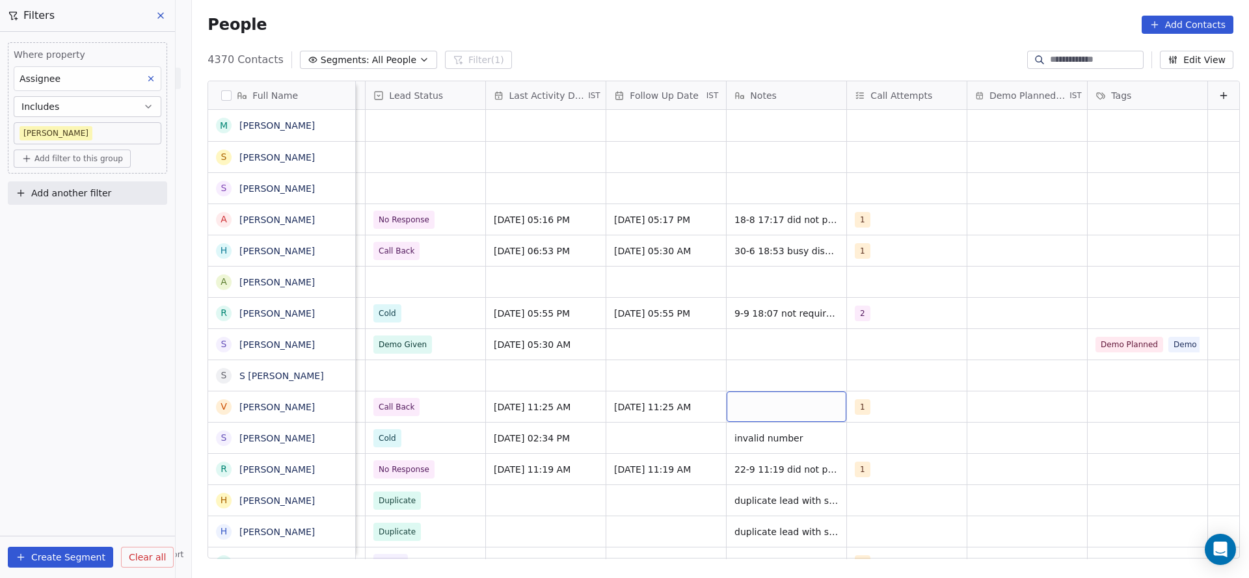
click at [769, 363] on div "grid" at bounding box center [786, 406] width 120 height 31
type textarea "**********"
click at [526, 363] on html "On2Cook India Pvt. Ltd. Contacts People Marketing Workflows Campaigns Metrics &…" at bounding box center [624, 289] width 1249 height 578
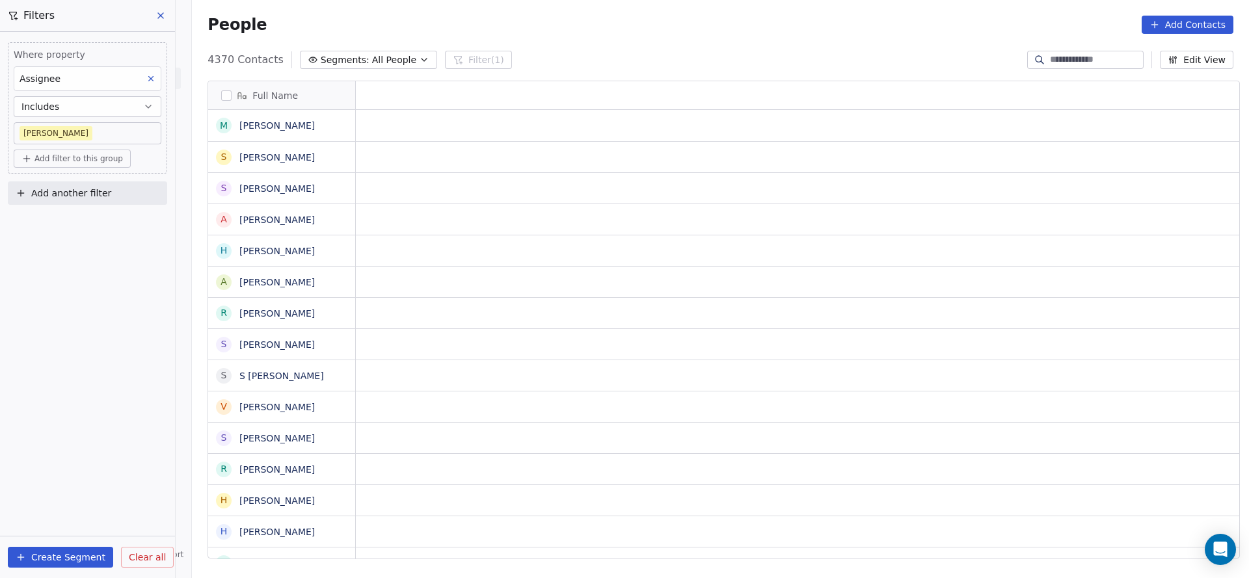
scroll to position [0, 0]
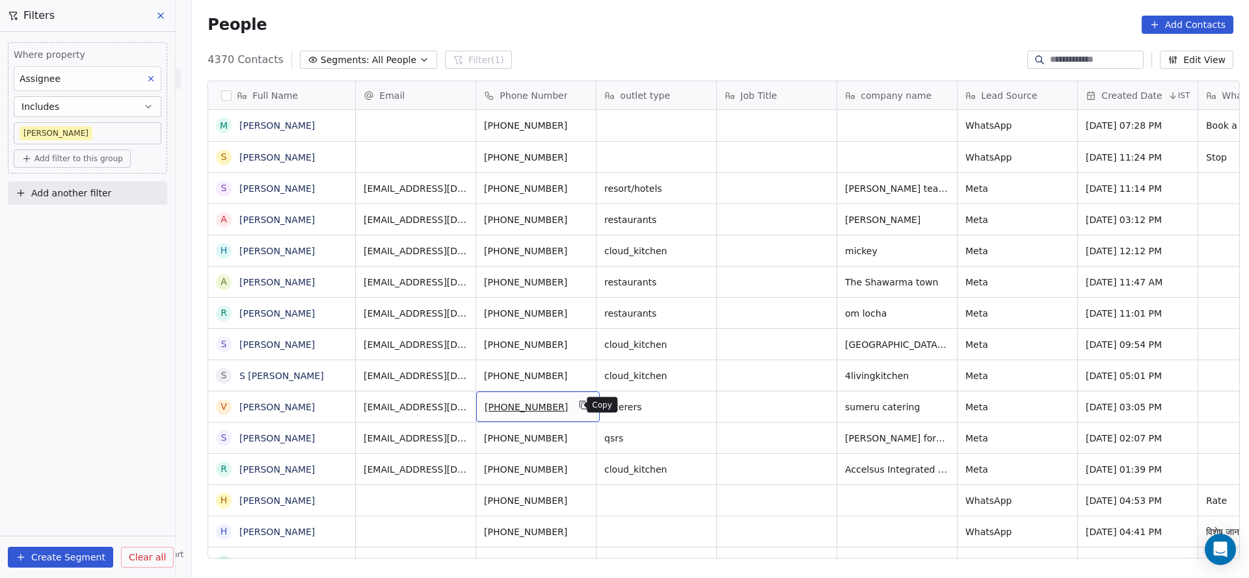
click at [579, 363] on icon "grid" at bounding box center [584, 405] width 10 height 10
click at [579, 363] on icon "grid" at bounding box center [584, 467] width 10 height 10
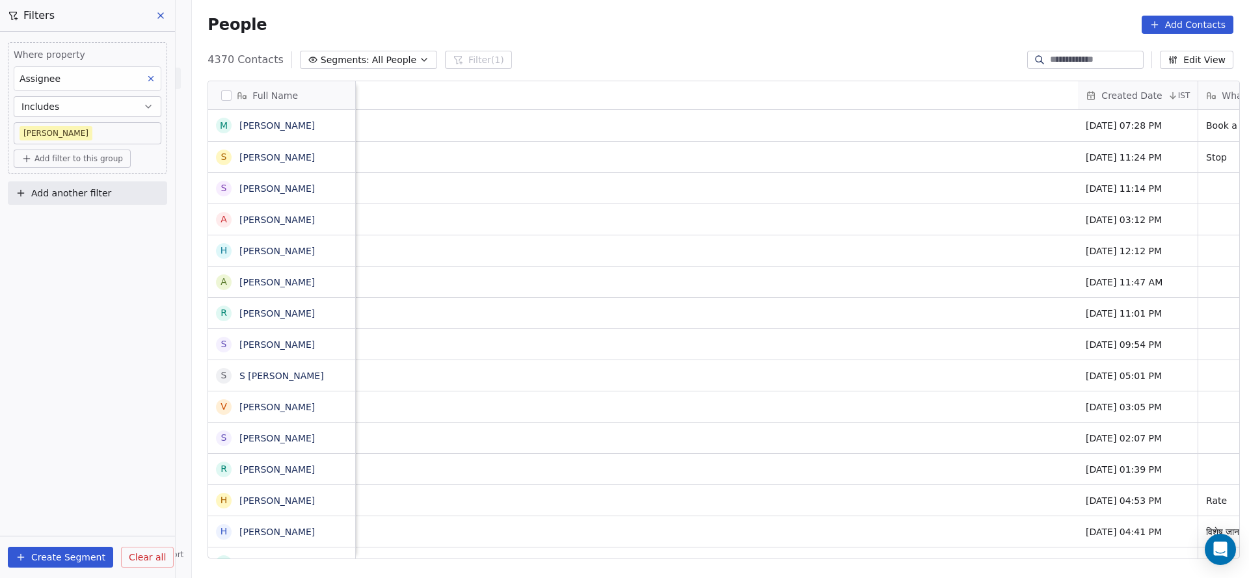
scroll to position [0, 1176]
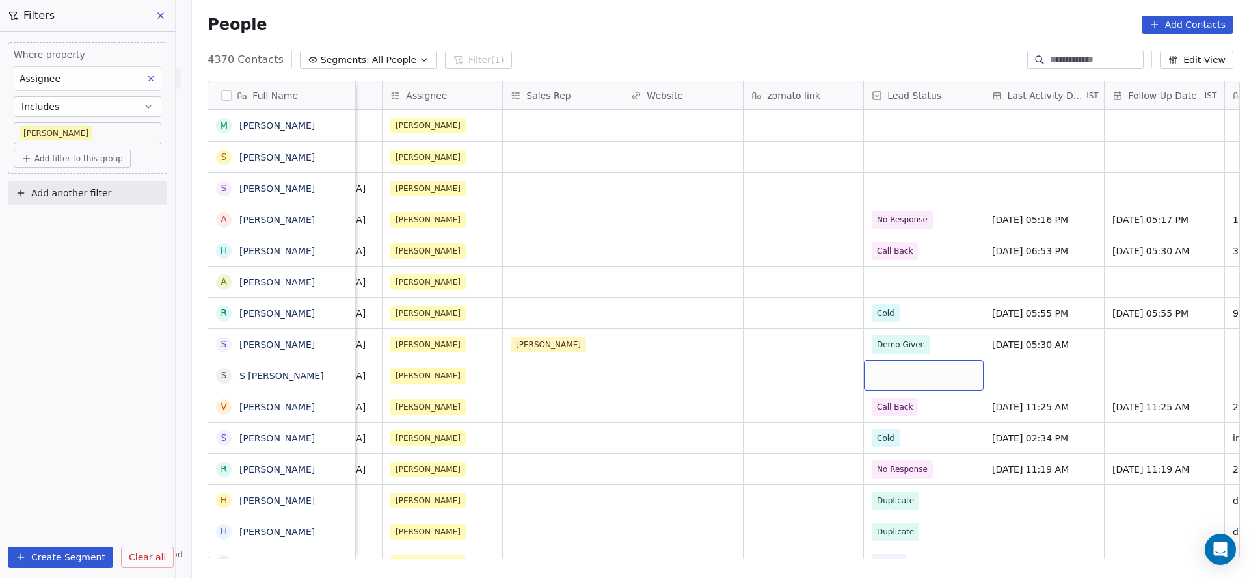
click at [832, 363] on div "grid" at bounding box center [924, 375] width 120 height 31
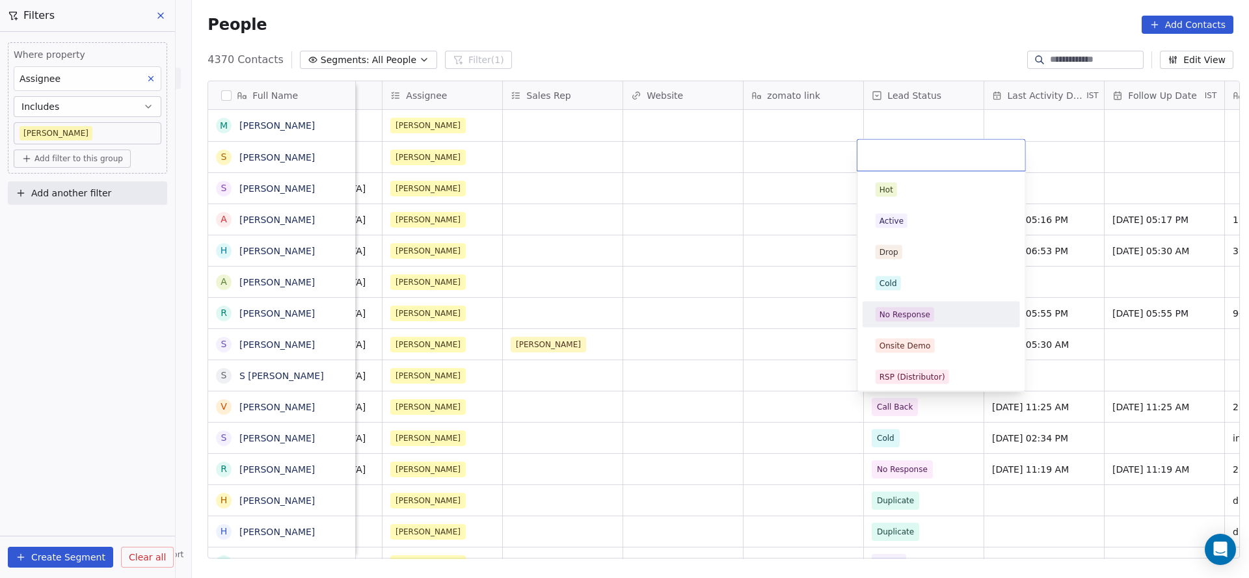
click at [832, 317] on div "No Response" at bounding box center [940, 315] width 131 height 14
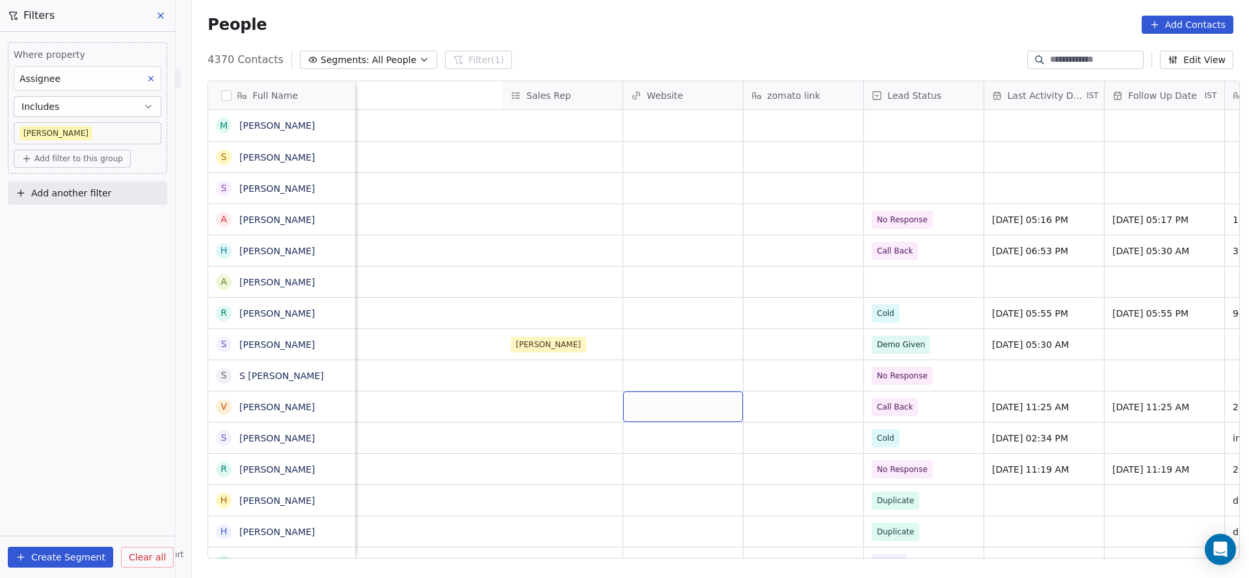
scroll to position [0, 1689]
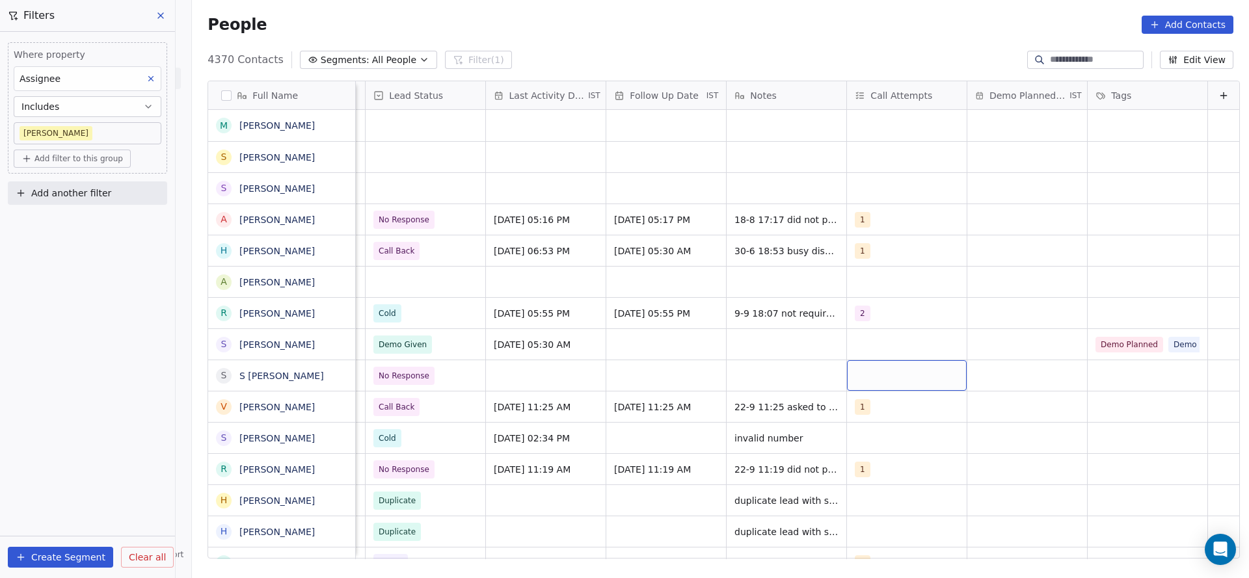
click at [832, 363] on div "grid" at bounding box center [907, 375] width 120 height 31
click at [832, 181] on div "1" at bounding box center [909, 189] width 147 height 21
click at [657, 363] on html "On2Cook India Pvt. Ltd. Contacts People Marketing Workflows Campaigns Metrics &…" at bounding box center [624, 289] width 1249 height 578
click at [566, 363] on div "grid" at bounding box center [546, 375] width 120 height 31
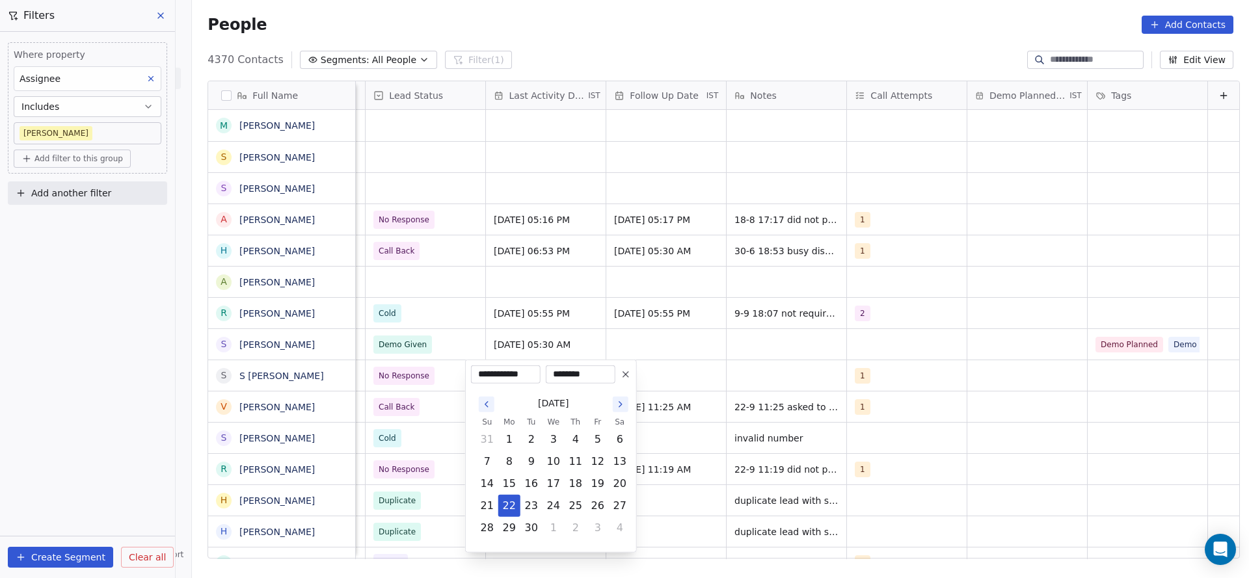
drag, startPoint x: 509, startPoint y: 507, endPoint x: 644, endPoint y: 377, distance: 187.6
click at [511, 363] on button "22" at bounding box center [509, 506] width 21 height 21
click at [669, 363] on html "On2Cook India Pvt. Ltd. Contacts People Marketing Workflows Campaigns Metrics &…" at bounding box center [624, 289] width 1249 height 578
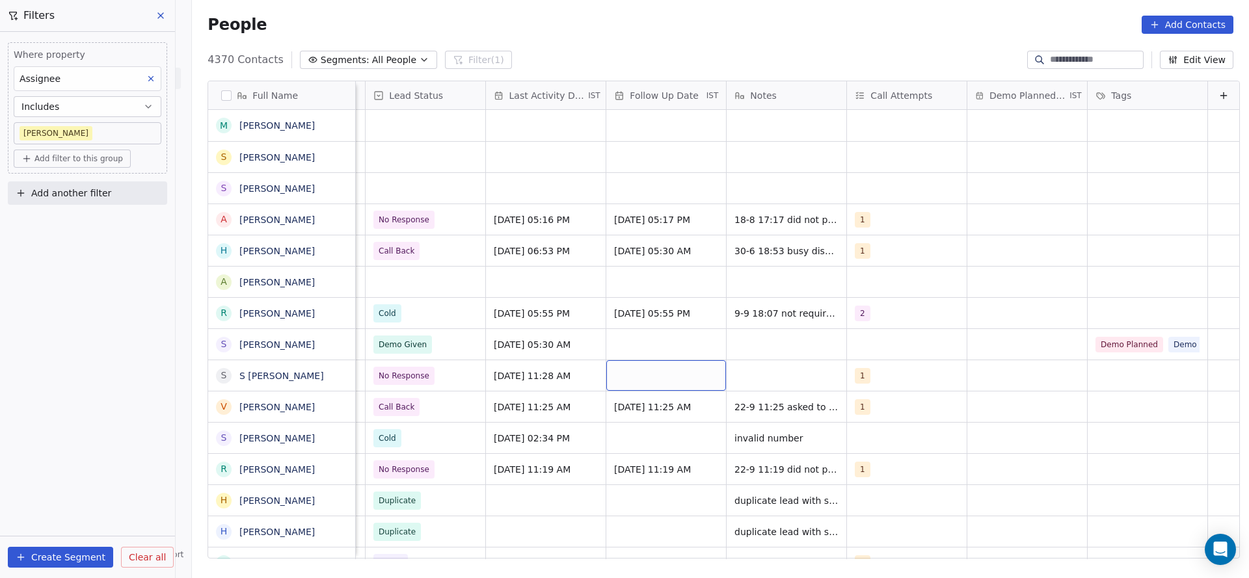
click at [669, 363] on div "grid" at bounding box center [666, 375] width 120 height 31
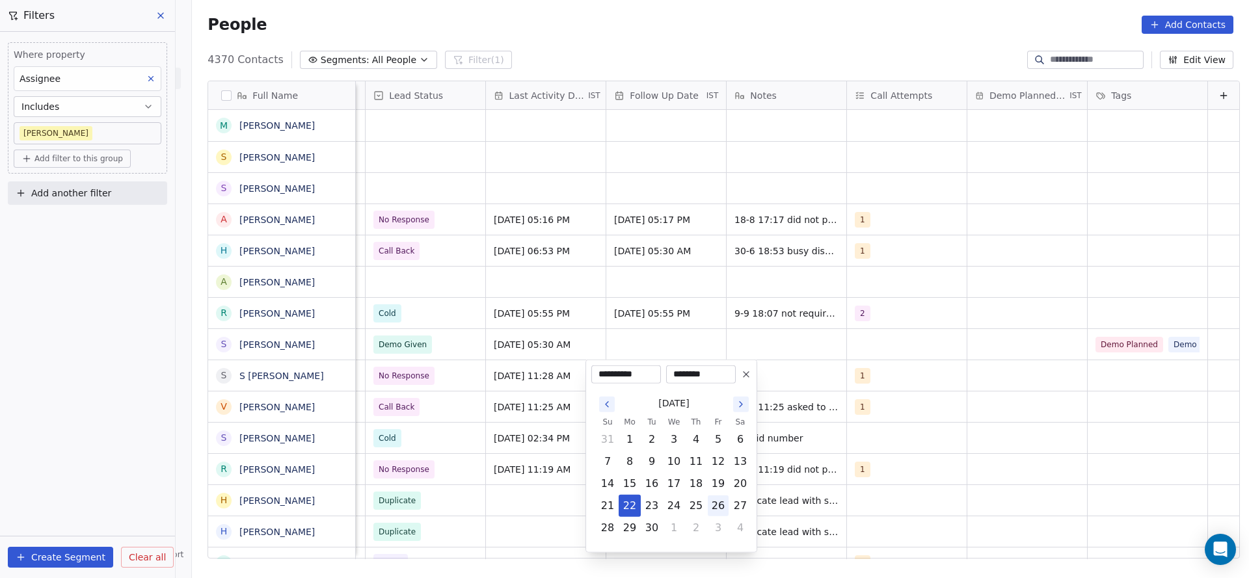
click at [720, 363] on button "26" at bounding box center [718, 506] width 21 height 21
type input "**********"
click at [832, 363] on html "On2Cook India Pvt. Ltd. Contacts People Marketing Workflows Campaigns Metrics &…" at bounding box center [624, 289] width 1249 height 578
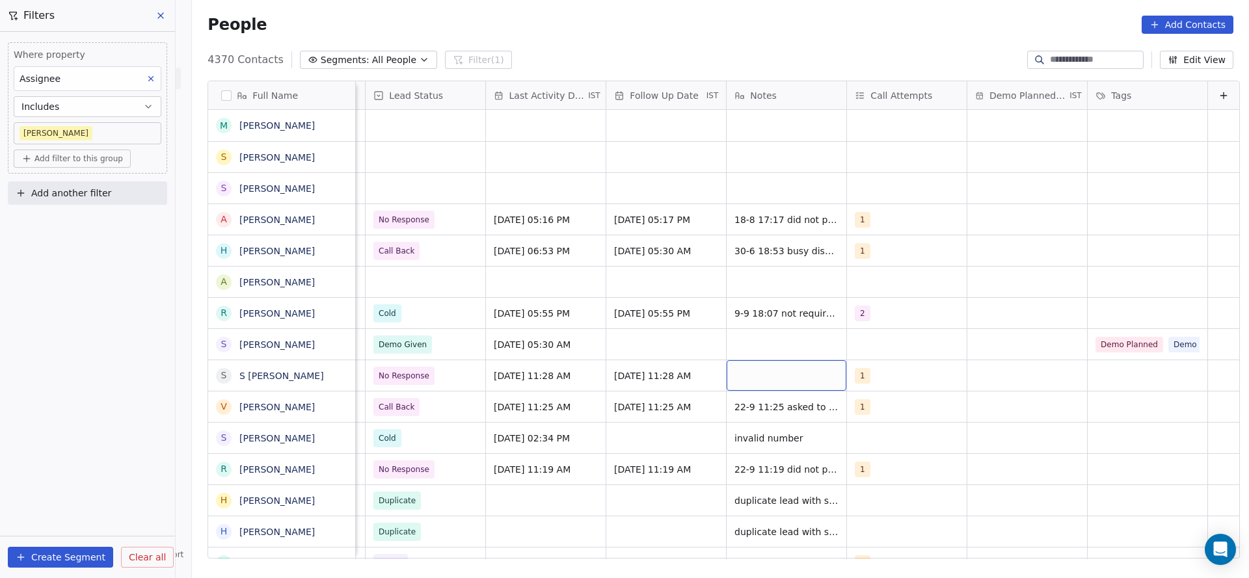
click at [797, 363] on div "grid" at bounding box center [786, 375] width 120 height 31
type textarea "**********"
click at [643, 363] on html "On2Cook India Pvt. Ltd. Contacts People Marketing Workflows Campaigns Metrics &…" at bounding box center [624, 289] width 1249 height 578
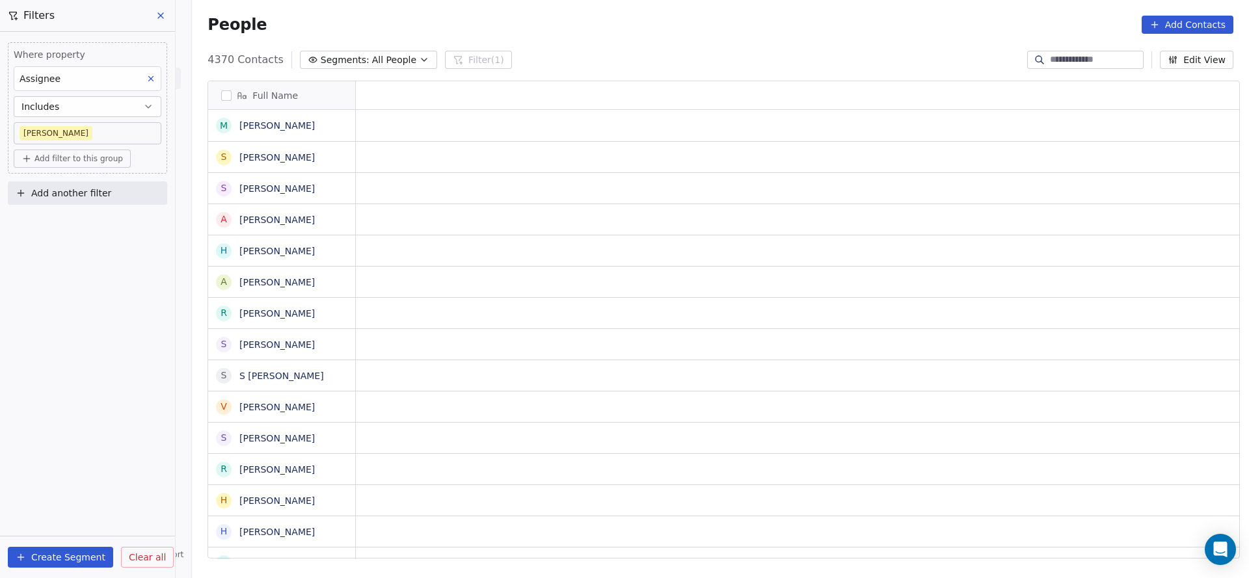
scroll to position [0, 0]
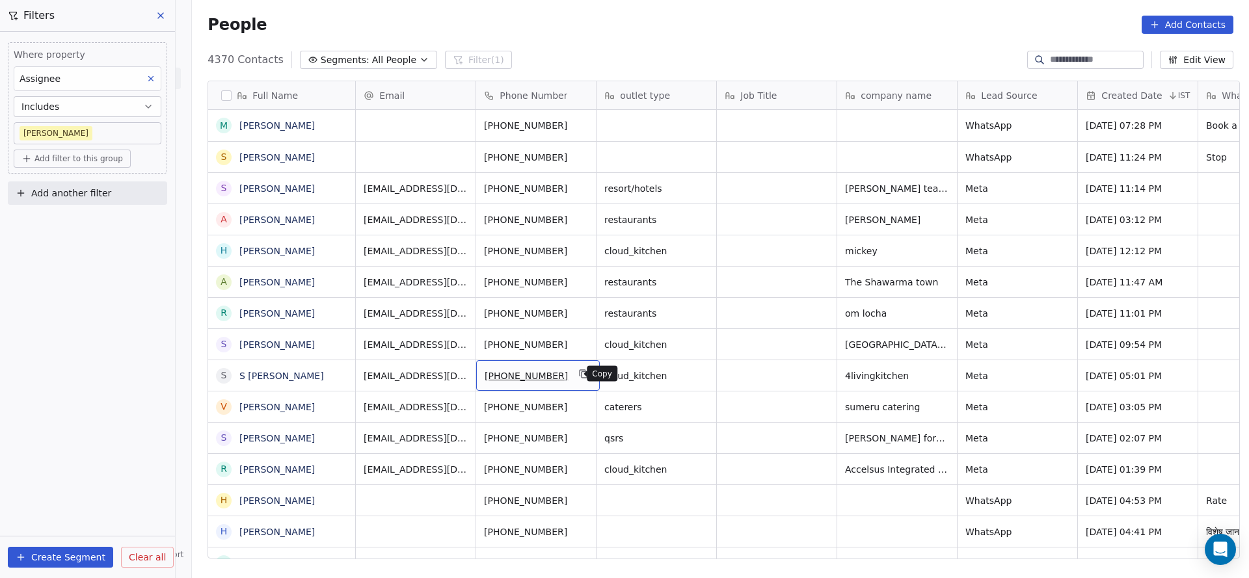
click at [576, 363] on button "grid" at bounding box center [584, 374] width 16 height 16
